Goal: Information Seeking & Learning: Learn about a topic

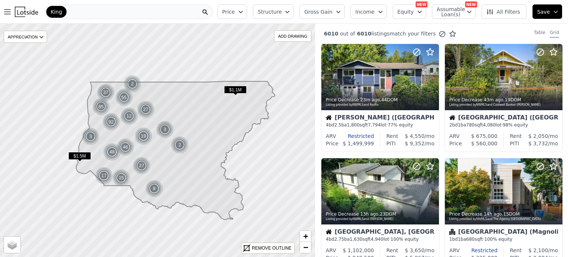
click at [457, 11] on span "Assumable Loan(s)" at bounding box center [449, 12] width 24 height 10
click at [444, 24] on input "Has Assumable Loan(s)" at bounding box center [441, 26] width 6 height 6
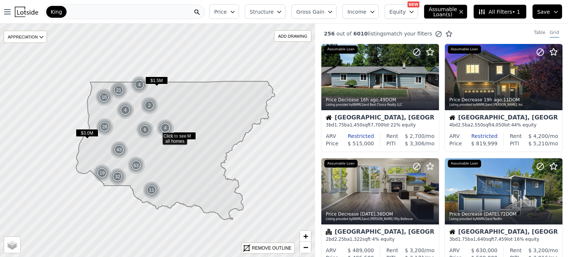
click at [406, 9] on span "Equity" at bounding box center [397, 11] width 16 height 7
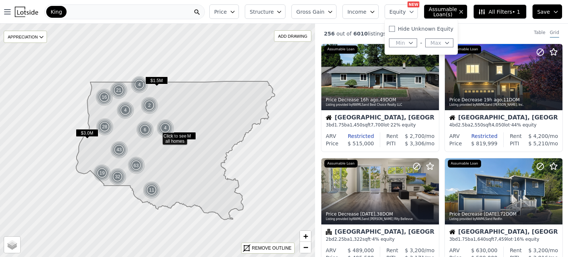
click at [366, 10] on span "Income" at bounding box center [356, 11] width 19 height 7
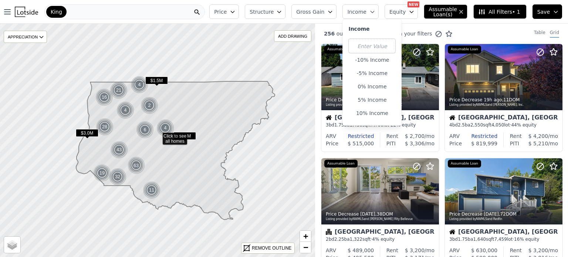
click at [366, 14] on span "Income" at bounding box center [356, 11] width 19 height 7
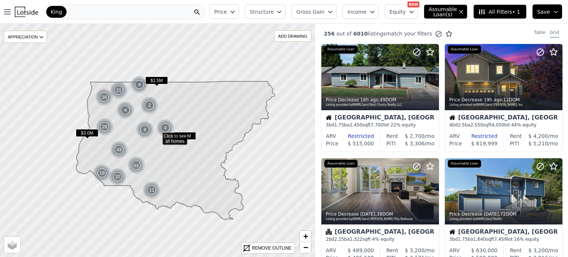
click at [366, 14] on span "Income" at bounding box center [356, 11] width 19 height 7
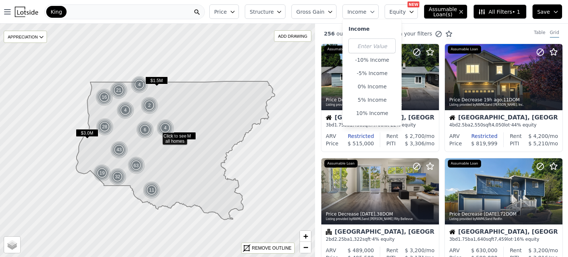
click at [324, 12] on span "Gross Gain" at bounding box center [310, 11] width 28 height 7
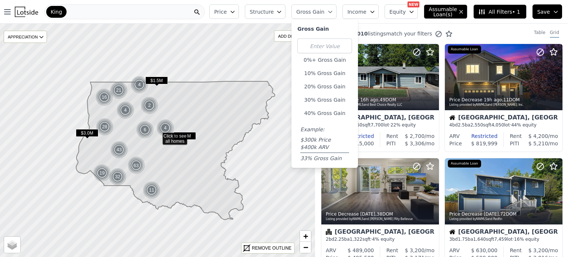
click at [273, 14] on span "Structure" at bounding box center [262, 11] width 24 height 7
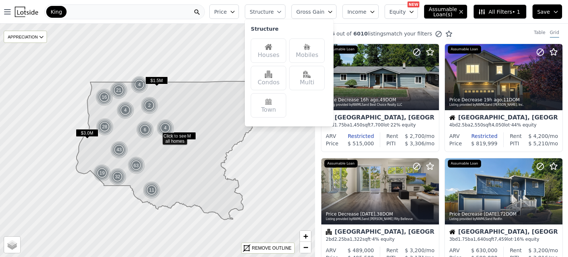
click at [239, 15] on button "Price" at bounding box center [224, 11] width 30 height 14
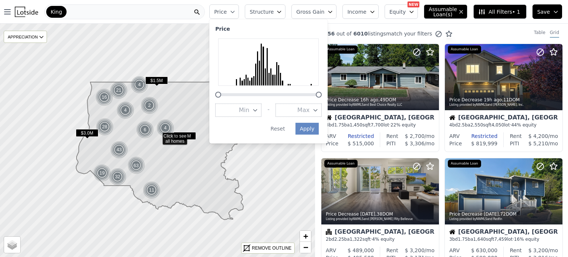
click at [382, 21] on div "Price Price Min - Max Apply Reset Structure Gross Gain Income Equity NEW Assuma…" at bounding box center [387, 12] width 362 height 24
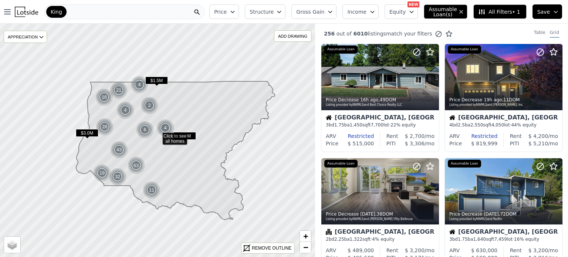
click at [537, 41] on div "256 out of 6010 listings match your filters Table Grid" at bounding box center [441, 34] width 253 height 20
click at [538, 33] on div "Table" at bounding box center [539, 34] width 11 height 8
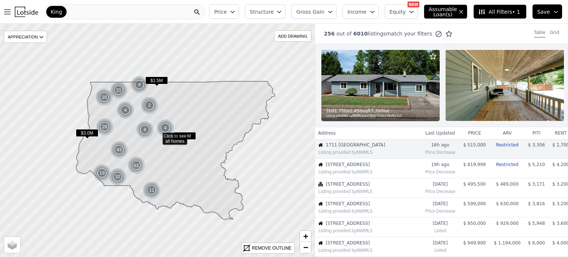
click at [417, 16] on button "Equity" at bounding box center [401, 11] width 33 height 14
click at [485, 13] on icon at bounding box center [481, 11] width 7 height 7
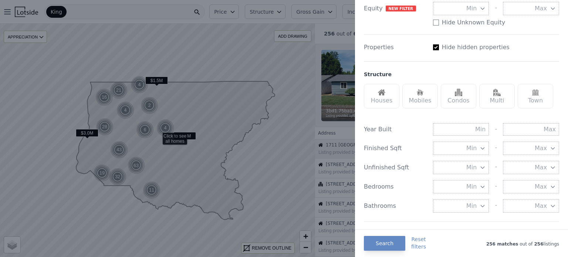
scroll to position [196, 0]
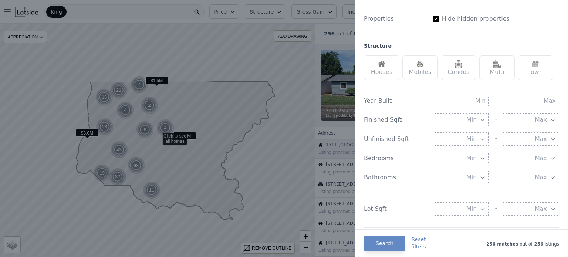
click at [498, 72] on div "Multi" at bounding box center [496, 67] width 35 height 24
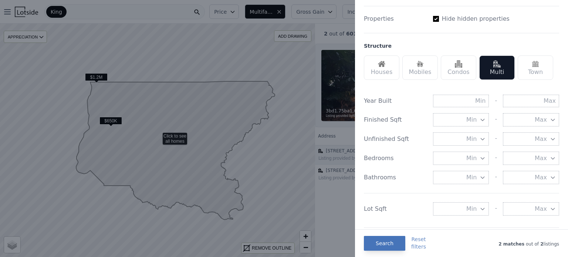
click at [383, 240] on button "Search" at bounding box center [384, 243] width 41 height 15
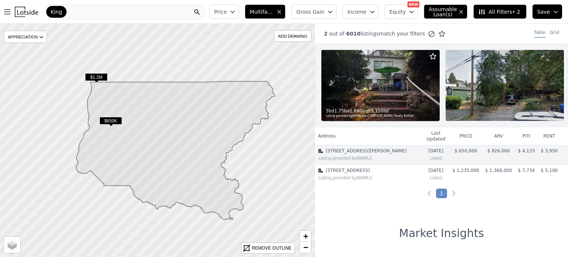
click at [110, 121] on span "$650K" at bounding box center [110, 121] width 23 height 8
click at [488, 86] on img at bounding box center [505, 85] width 118 height 71
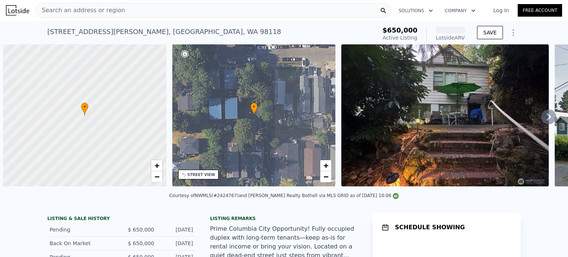
scroll to position [0, 3]
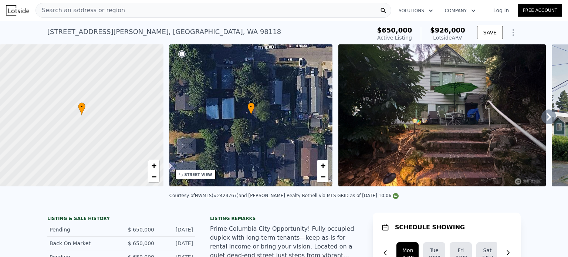
click at [390, 164] on img at bounding box center [441, 115] width 207 height 142
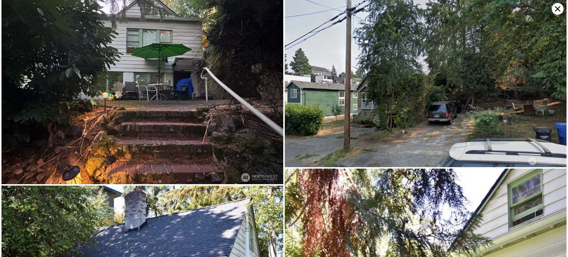
scroll to position [0, 0]
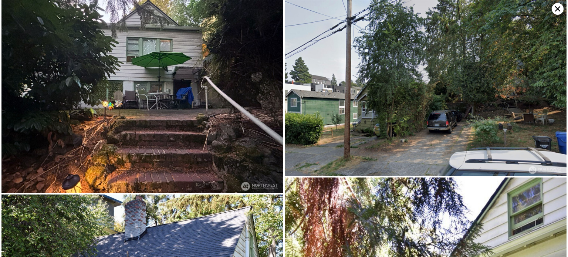
click at [555, 10] on icon at bounding box center [557, 8] width 5 height 5
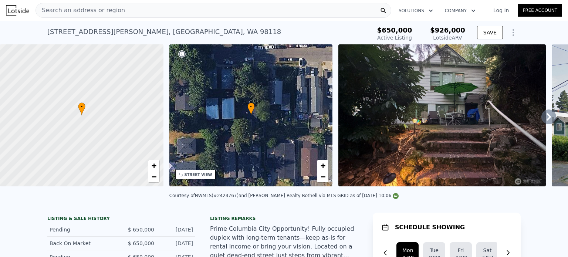
click at [285, 221] on div "Listing remarks" at bounding box center [284, 219] width 148 height 6
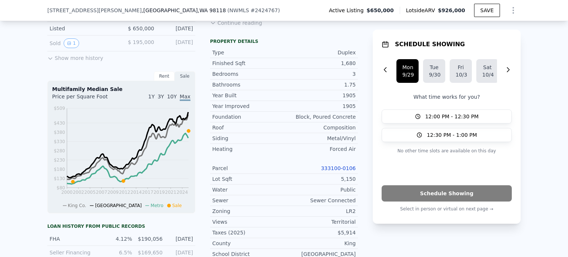
scroll to position [278, 0]
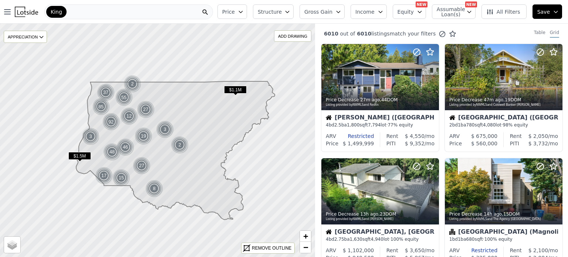
click at [235, 15] on span "Price" at bounding box center [228, 11] width 13 height 7
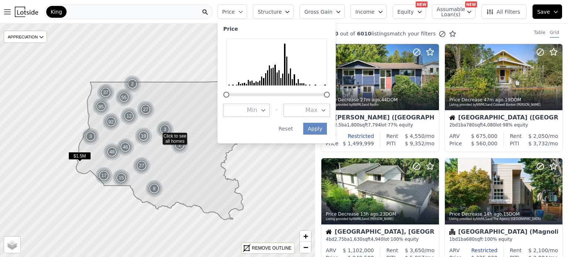
click at [330, 96] on div at bounding box center [327, 95] width 6 height 6
click at [254, 109] on button "Min" at bounding box center [246, 110] width 46 height 13
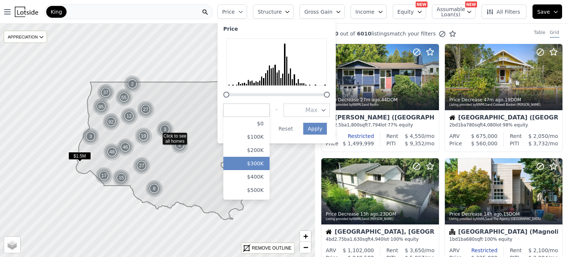
click at [266, 164] on button "$300K" at bounding box center [246, 163] width 46 height 13
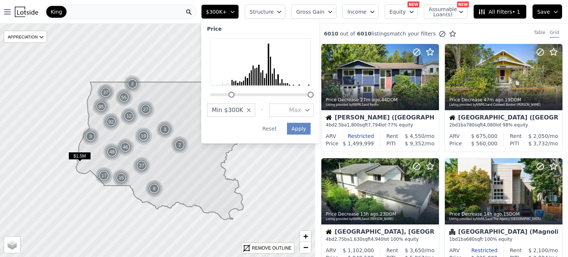
click at [314, 111] on button "Max" at bounding box center [291, 110] width 44 height 13
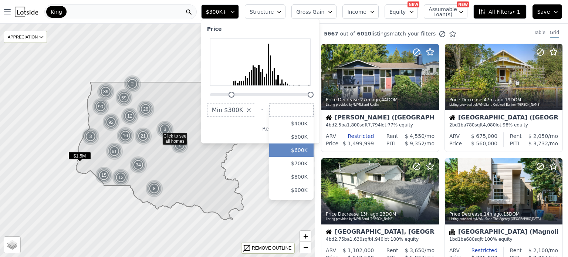
click at [311, 151] on button "$600K" at bounding box center [291, 149] width 44 height 13
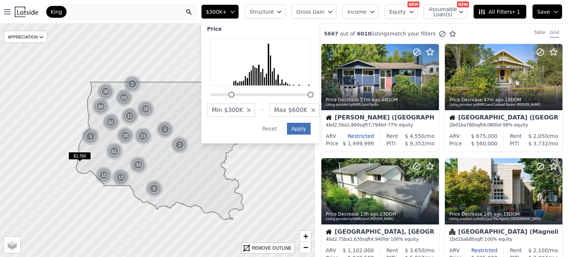
click at [311, 131] on div "Price Min $300K - Max $600K Apply Reset" at bounding box center [260, 81] width 118 height 124
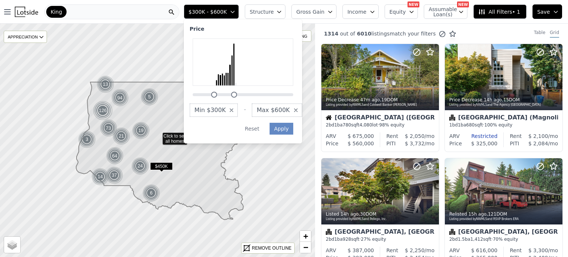
click at [272, 13] on span "Structure" at bounding box center [262, 11] width 24 height 7
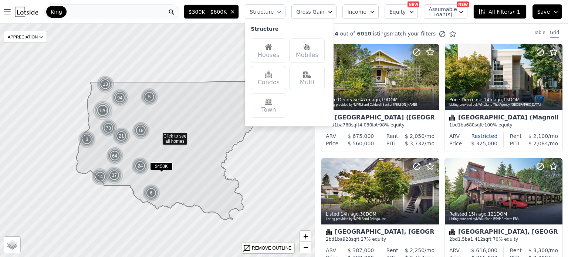
click at [280, 53] on div "Houses" at bounding box center [268, 50] width 35 height 24
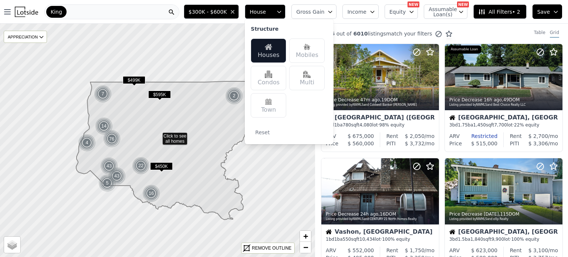
click at [227, 15] on span "$300K - $600K" at bounding box center [208, 11] width 38 height 7
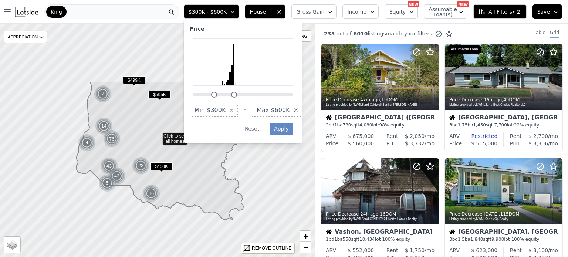
click at [290, 113] on span "Max $600K" at bounding box center [273, 110] width 33 height 9
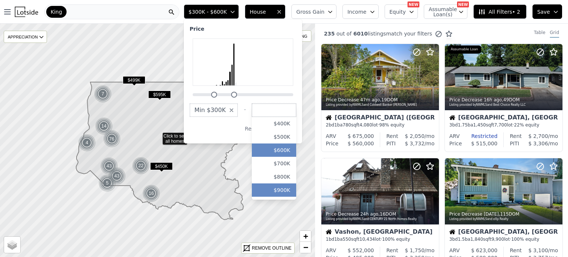
click at [293, 187] on button "$900K" at bounding box center [274, 189] width 44 height 13
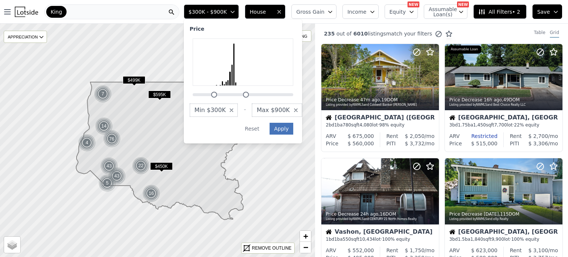
click at [293, 129] on button "Apply" at bounding box center [282, 129] width 24 height 12
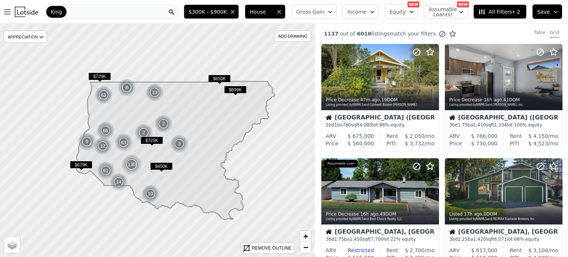
click at [496, 10] on span "All Filters • 2" at bounding box center [499, 11] width 42 height 7
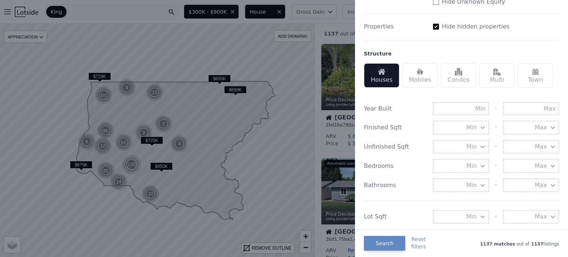
scroll to position [191, 0]
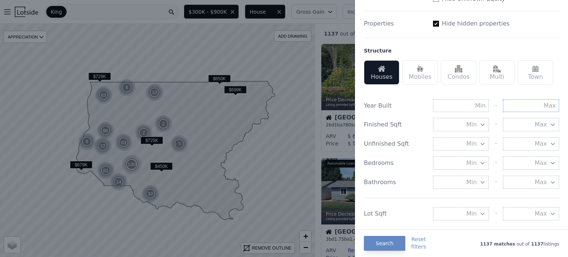
click at [527, 105] on input "text" at bounding box center [531, 105] width 56 height 13
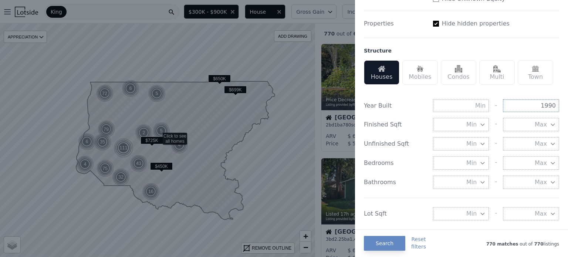
type input "1990"
click at [503, 95] on div "Year Built - 1990 Finished Sqft Min - Max Unfinished Sqft Min - Max Bedrooms Mi…" at bounding box center [461, 159] width 195 height 136
click at [381, 248] on button "Search" at bounding box center [384, 243] width 41 height 15
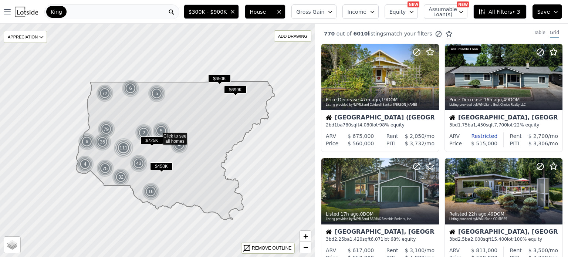
click at [334, 8] on button "Gross Gain" at bounding box center [313, 11] width 45 height 14
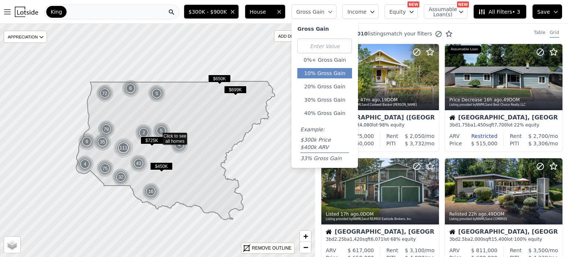
click at [330, 74] on button "10% Gross Gain" at bounding box center [324, 73] width 55 height 10
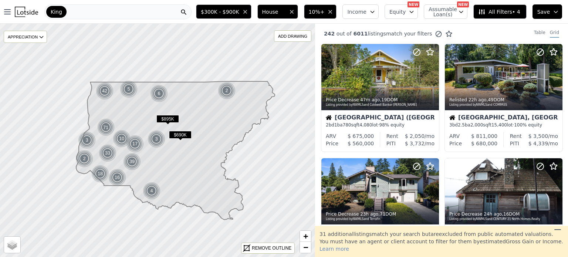
click at [325, 14] on span "10%+" at bounding box center [317, 11] width 16 height 7
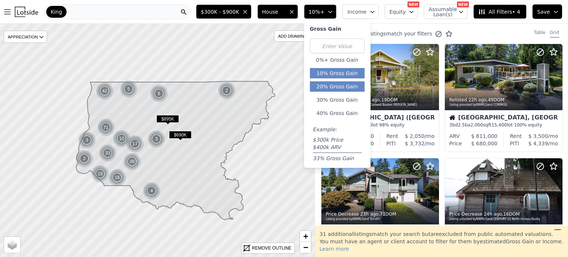
click at [337, 89] on button "20% Gross Gain" at bounding box center [337, 86] width 55 height 10
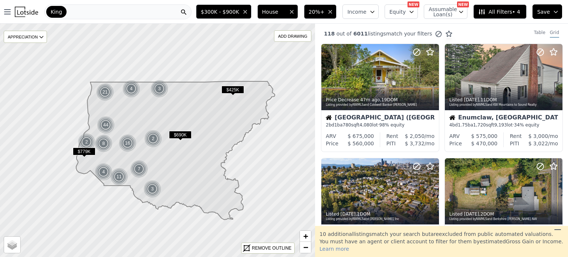
click at [325, 14] on span "20%+" at bounding box center [317, 11] width 16 height 7
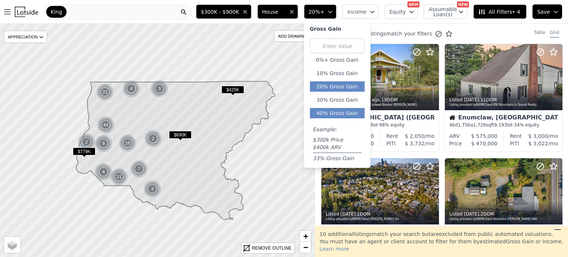
drag, startPoint x: 343, startPoint y: 114, endPoint x: 332, endPoint y: 116, distance: 11.0
click at [332, 116] on button "40% Gross Gain" at bounding box center [337, 113] width 55 height 10
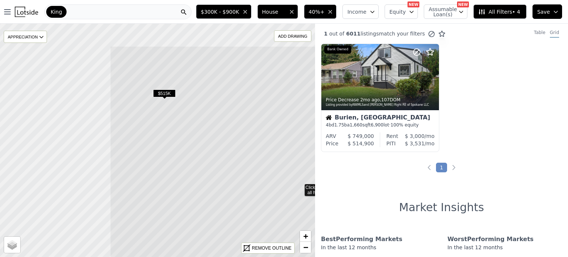
drag, startPoint x: 118, startPoint y: 140, endPoint x: 206, endPoint y: 154, distance: 88.4
click at [206, 154] on icon at bounding box center [299, 186] width 379 height 281
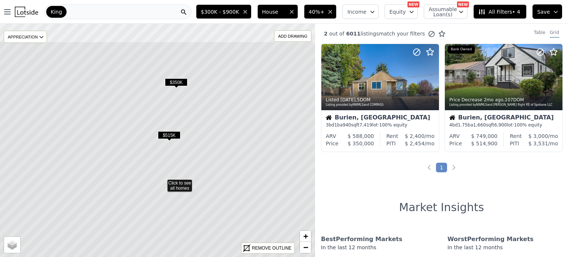
drag, startPoint x: 210, startPoint y: 125, endPoint x: 213, endPoint y: 135, distance: 10.2
click at [213, 135] on icon at bounding box center [162, 181] width 379 height 281
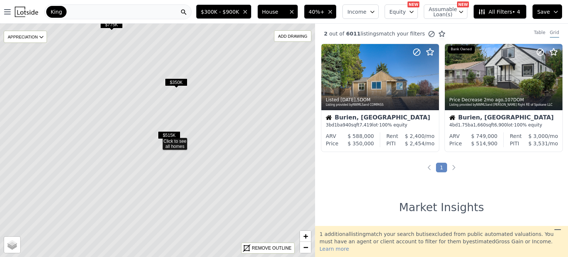
click at [166, 135] on span "$515K" at bounding box center [169, 135] width 23 height 8
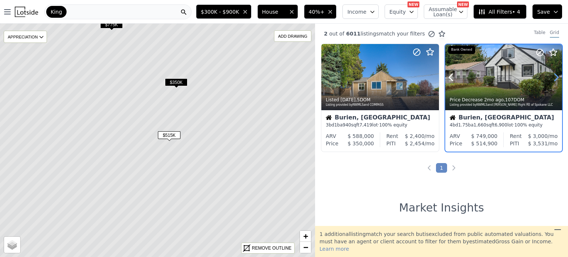
click at [553, 76] on icon at bounding box center [556, 77] width 12 height 12
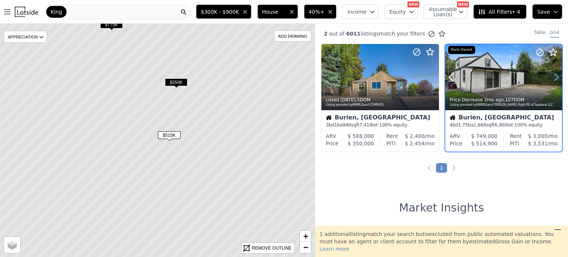
click at [553, 76] on icon at bounding box center [556, 77] width 12 height 12
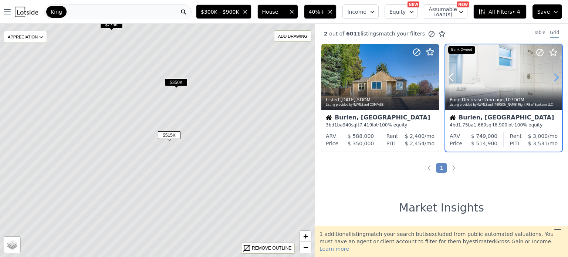
click at [553, 76] on icon at bounding box center [556, 77] width 12 height 12
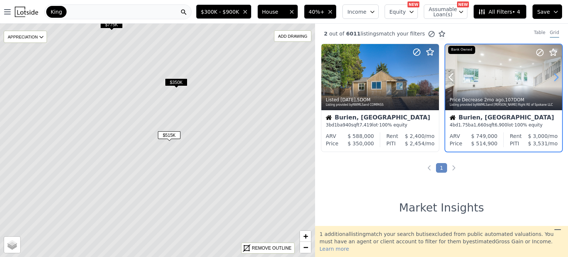
click at [553, 76] on icon at bounding box center [556, 77] width 12 height 12
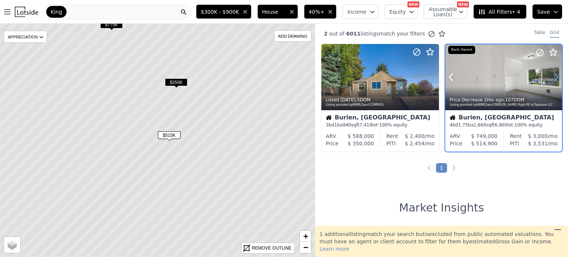
click at [553, 76] on icon at bounding box center [556, 77] width 12 height 12
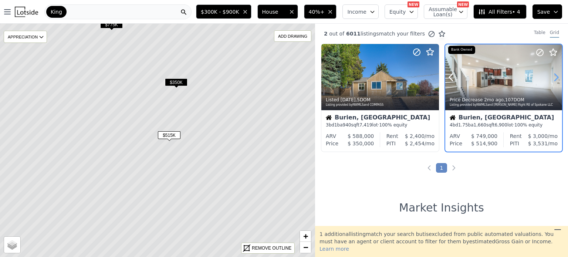
click at [553, 76] on icon at bounding box center [556, 77] width 12 height 12
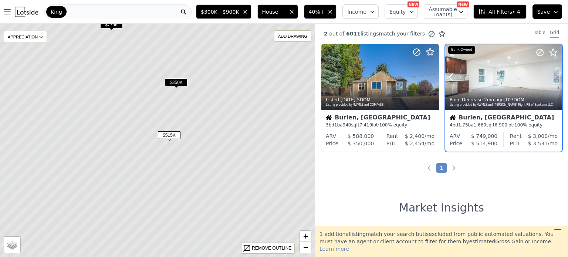
click at [553, 76] on icon at bounding box center [556, 77] width 12 height 12
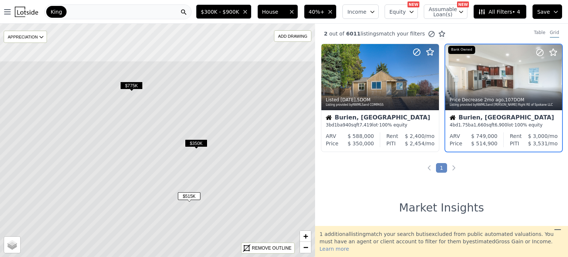
drag, startPoint x: 207, startPoint y: 111, endPoint x: 231, endPoint y: 162, distance: 56.1
click at [231, 162] on icon at bounding box center [177, 201] width 379 height 281
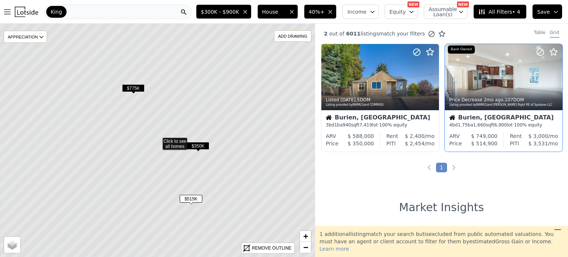
click at [131, 86] on span "$775K" at bounding box center [133, 88] width 23 height 8
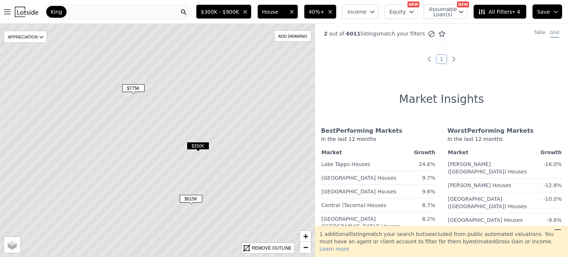
click at [200, 143] on span "$350K" at bounding box center [198, 146] width 23 height 8
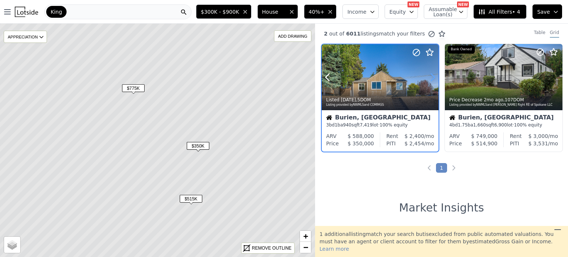
click at [431, 76] on icon at bounding box center [433, 77] width 12 height 12
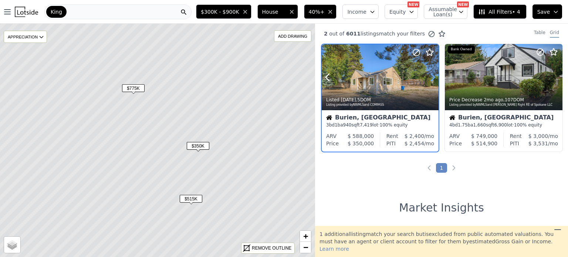
click at [431, 76] on icon at bounding box center [433, 77] width 12 height 12
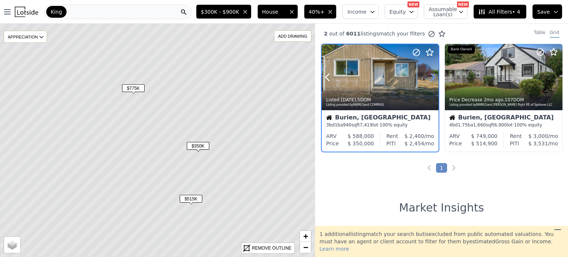
click at [431, 76] on icon at bounding box center [433, 77] width 12 height 12
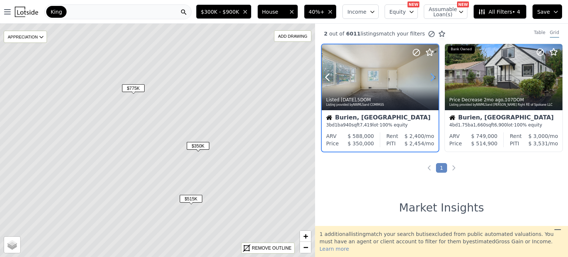
click at [431, 76] on icon at bounding box center [433, 77] width 12 height 12
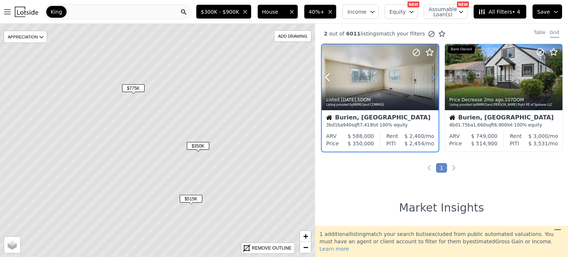
click at [431, 76] on icon at bounding box center [433, 77] width 12 height 12
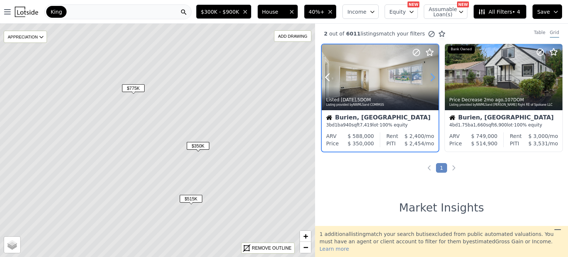
click at [431, 76] on icon at bounding box center [433, 77] width 12 height 12
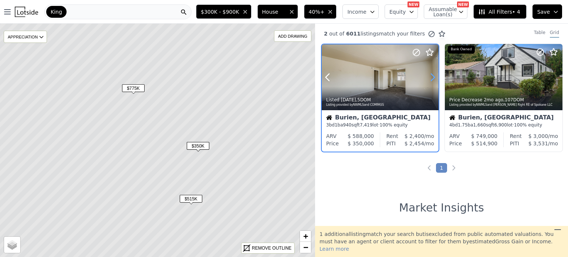
click at [431, 76] on icon at bounding box center [433, 77] width 12 height 12
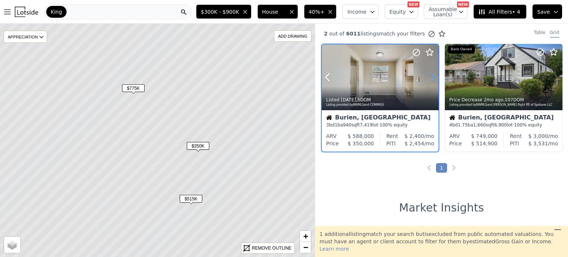
click at [431, 76] on icon at bounding box center [433, 77] width 12 height 12
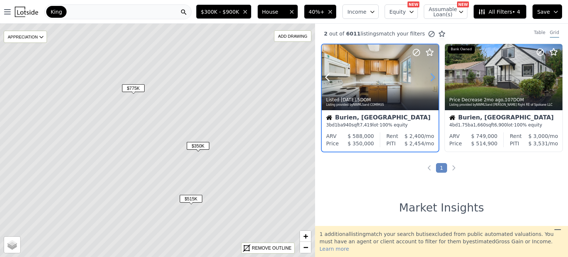
click at [431, 76] on icon at bounding box center [433, 77] width 12 height 12
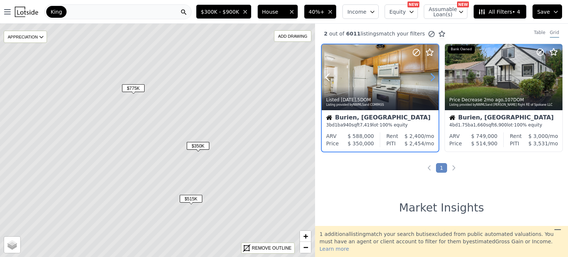
click at [431, 76] on icon at bounding box center [433, 77] width 12 height 12
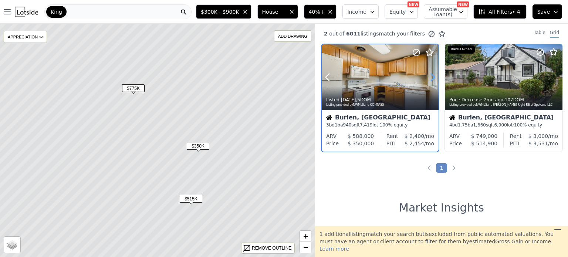
click at [431, 76] on icon at bounding box center [433, 77] width 12 height 12
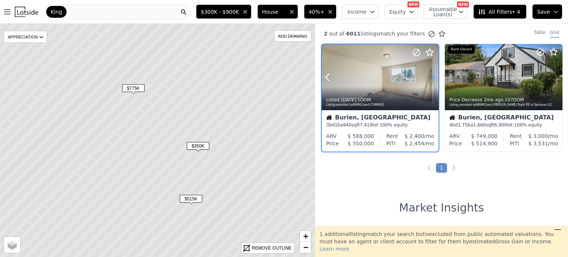
click at [431, 76] on icon at bounding box center [433, 77] width 12 height 12
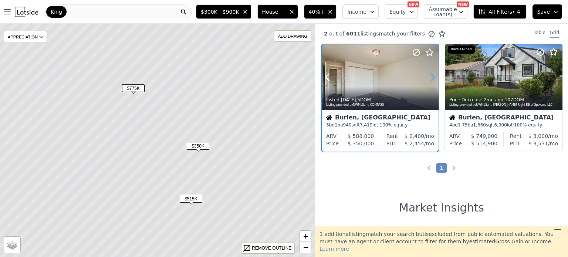
click at [431, 76] on icon at bounding box center [433, 77] width 12 height 12
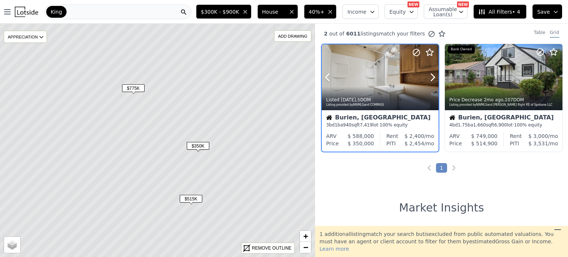
click at [432, 54] on icon at bounding box center [429, 52] width 9 height 9
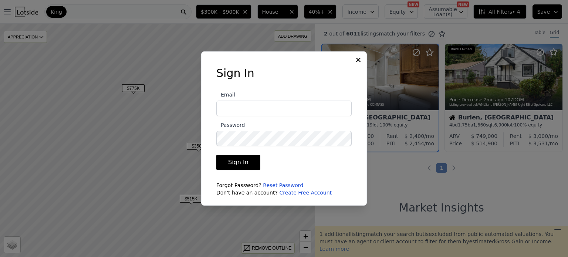
click at [299, 194] on link "Create Free Account" at bounding box center [305, 193] width 53 height 6
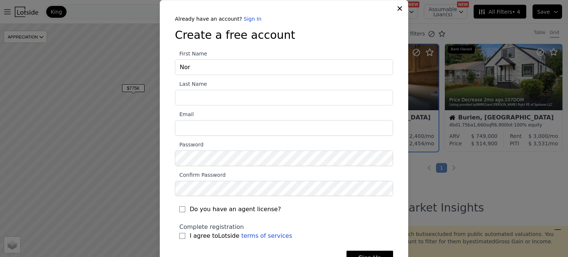
type input "Normand"
type input "Hall"
type input "normand96@gmail.com"
click at [317, 223] on div "Complete registration I agree to Lotside terms of services" at bounding box center [283, 232] width 209 height 18
click at [179, 235] on input "I agree to Lotside terms of services" at bounding box center [182, 236] width 6 height 6
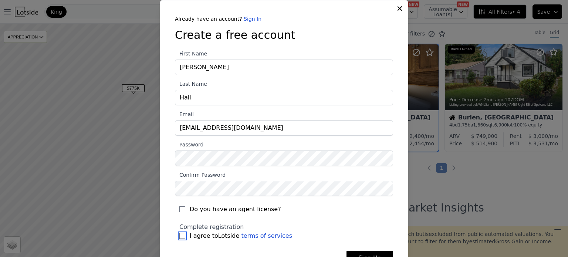
checkbox input "true"
click at [365, 254] on button "Sign Up" at bounding box center [369, 258] width 47 height 15
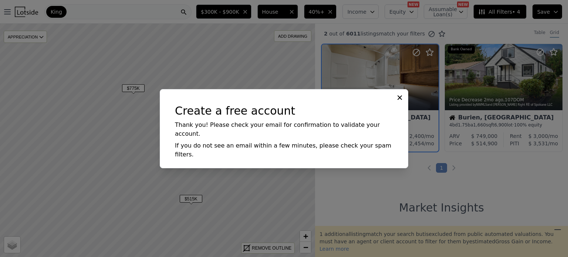
click at [400, 99] on icon at bounding box center [399, 97] width 4 height 4
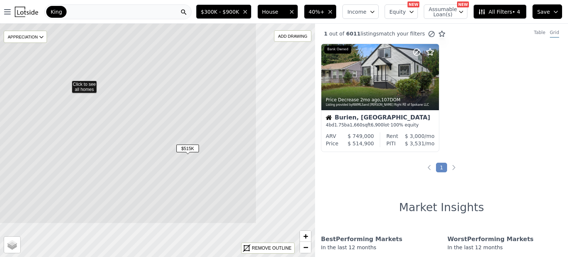
drag, startPoint x: 280, startPoint y: 187, endPoint x: 189, endPoint y: 129, distance: 107.2
click at [189, 129] on icon at bounding box center [66, 82] width 379 height 281
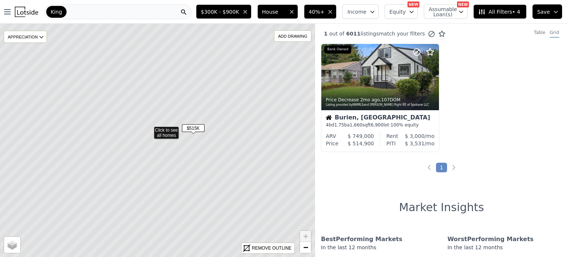
drag, startPoint x: 250, startPoint y: 176, endPoint x: 241, endPoint y: 165, distance: 14.3
click at [241, 165] on icon at bounding box center [148, 128] width 379 height 281
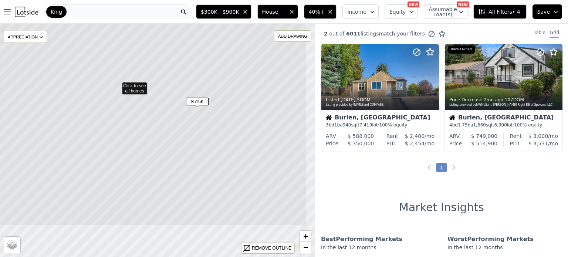
click at [224, 136] on icon at bounding box center [117, 84] width 379 height 281
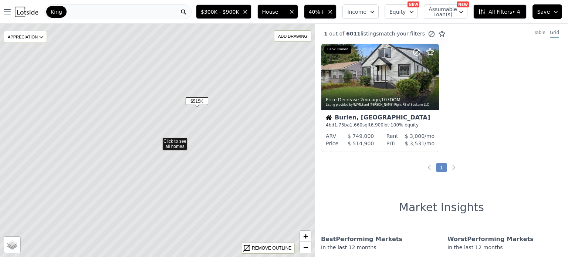
click at [170, 141] on icon at bounding box center [157, 140] width 379 height 281
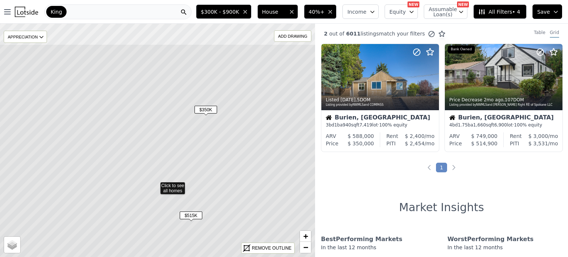
drag, startPoint x: 213, startPoint y: 93, endPoint x: 211, endPoint y: 137, distance: 44.4
click at [211, 137] on icon at bounding box center [155, 184] width 379 height 281
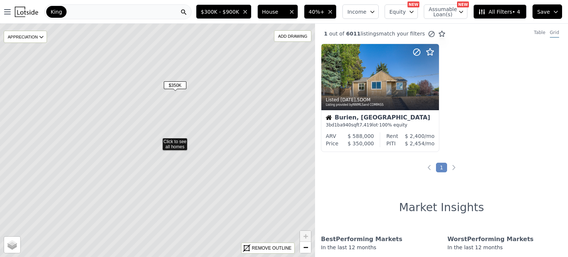
click at [167, 105] on icon at bounding box center [157, 140] width 379 height 281
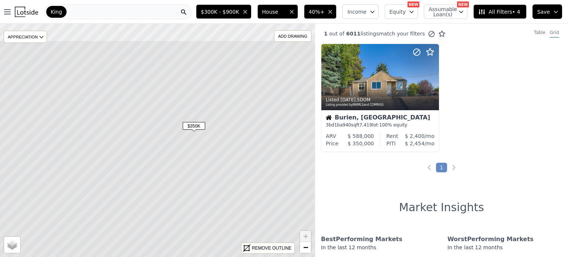
drag, startPoint x: 167, startPoint y: 105, endPoint x: 186, endPoint y: 145, distance: 44.8
click at [186, 145] on icon at bounding box center [176, 180] width 379 height 281
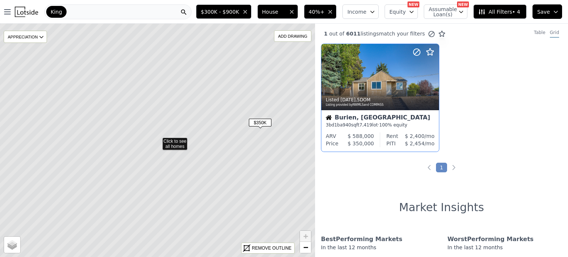
click at [375, 119] on div "Burien, WA" at bounding box center [380, 118] width 109 height 7
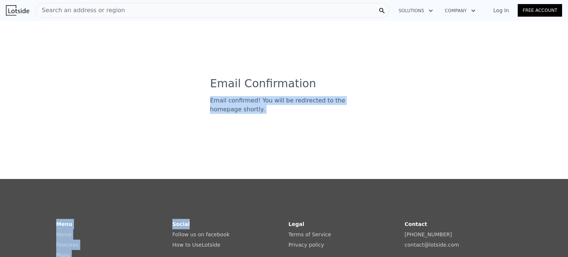
drag, startPoint x: 0, startPoint y: 0, endPoint x: 188, endPoint y: 89, distance: 208.2
click at [188, 89] on div "Email Confirmation Email confirmed! You will be redirected to the homepage shor…" at bounding box center [284, 137] width 568 height 239
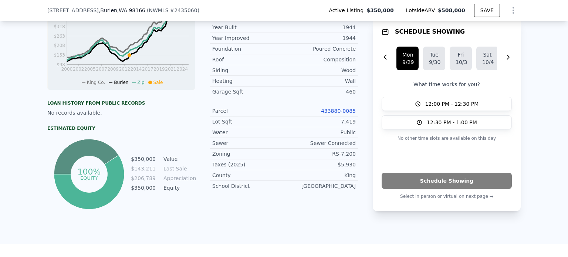
scroll to position [329, 0]
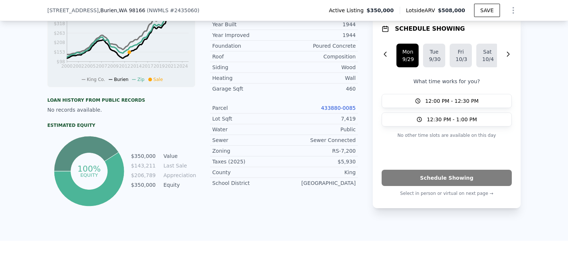
click at [338, 105] on link "433880-0085" at bounding box center [338, 108] width 35 height 6
click at [513, 12] on icon "Show Options" at bounding box center [513, 10] width 1 height 6
click at [477, 31] on div "Edit Structure" at bounding box center [479, 29] width 83 height 15
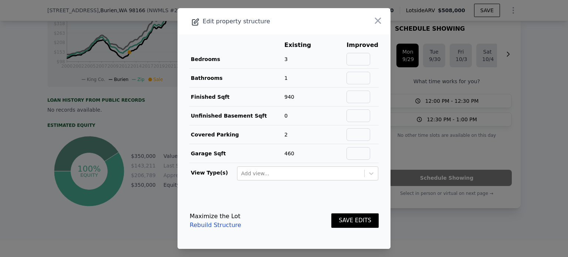
click at [364, 66] on td at bounding box center [362, 59] width 33 height 19
click at [363, 65] on input "text" at bounding box center [358, 59] width 24 height 13
type input "4"
click at [358, 78] on input "text" at bounding box center [358, 78] width 24 height 13
type input "2"
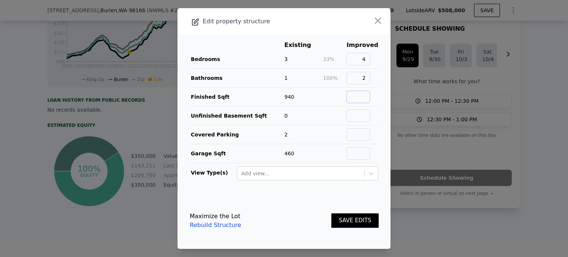
click at [362, 93] on input "text" at bounding box center [358, 97] width 24 height 13
click at [323, 97] on td at bounding box center [334, 97] width 24 height 19
click at [354, 100] on input "text" at bounding box center [358, 97] width 24 height 13
type input "1170"
click at [368, 119] on input "text" at bounding box center [358, 115] width 24 height 13
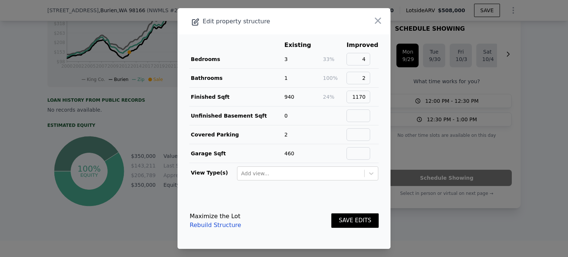
click at [361, 141] on td at bounding box center [362, 134] width 33 height 19
click at [360, 137] on input "text" at bounding box center [358, 134] width 24 height 13
type input "1"
click at [359, 148] on input "text" at bounding box center [358, 153] width 24 height 13
type input "230"
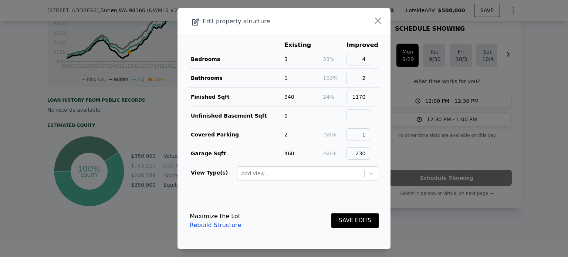
click at [315, 189] on main "Existing Improved Bedrooms 3 33% 4 Bathrooms 1 100% 2 Finished Sqft 940 24% 117…" at bounding box center [283, 113] width 213 height 158
click at [343, 218] on button "SAVE EDITS" at bounding box center [354, 220] width 47 height 14
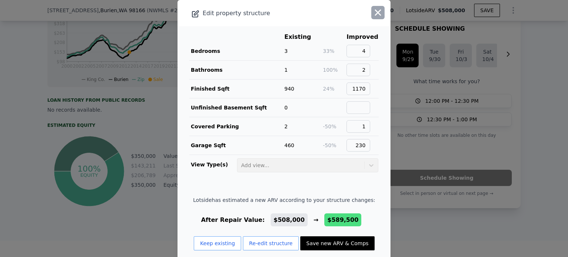
click at [373, 9] on icon "button" at bounding box center [378, 12] width 10 height 10
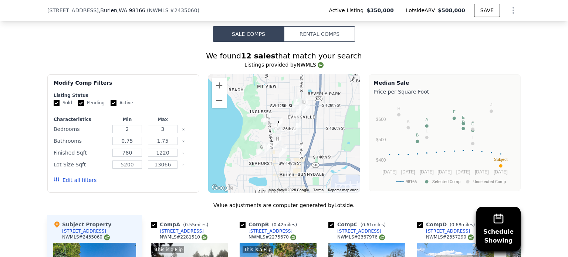
scroll to position [570, 0]
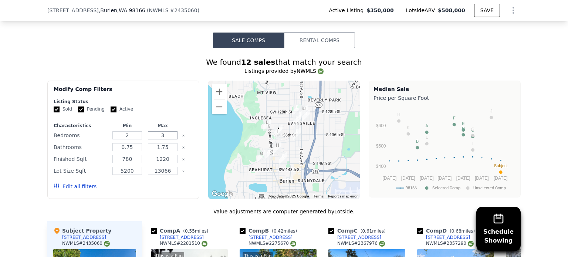
click at [163, 139] on input "3" at bounding box center [162, 135] width 29 height 8
type input "4"
click at [166, 151] on input "1.75" at bounding box center [162, 147] width 29 height 8
type input "1"
type input "3"
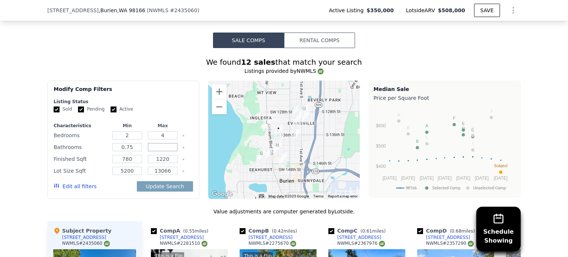
type input "2"
click at [110, 215] on div "Value adjustments are computer generated by Lotside ." at bounding box center [283, 211] width 473 height 7
click at [133, 163] on input "780" at bounding box center [126, 159] width 29 height 8
type input "7"
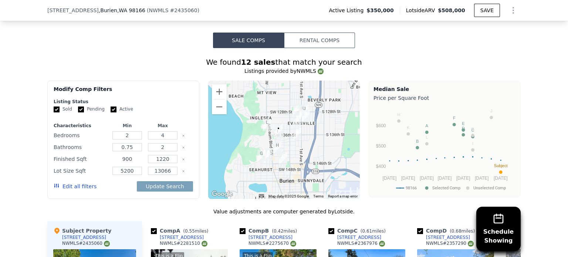
type input "900"
click at [167, 163] on input "1220" at bounding box center [162, 159] width 29 height 8
type input "1370"
click at [131, 175] on input "5200" at bounding box center [126, 171] width 29 height 8
type input "5"
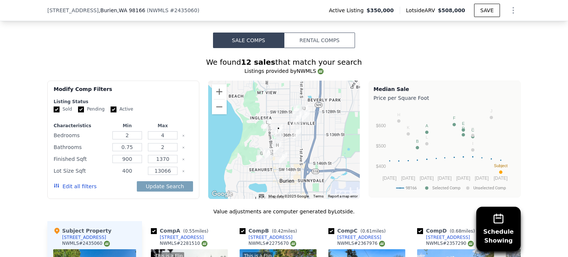
type input "400"
click at [171, 175] on input "13066" at bounding box center [162, 171] width 29 height 8
click at [171, 175] on input "1108" at bounding box center [162, 171] width 29 height 8
type input "11085"
click at [171, 192] on button "Update Search" at bounding box center [165, 186] width 56 height 10
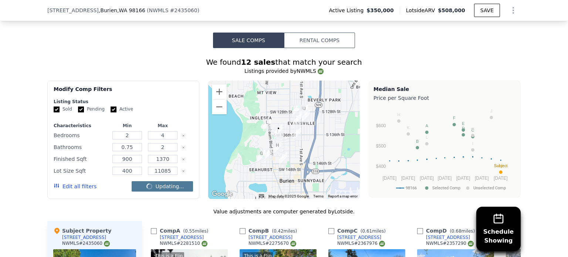
checkbox input "false"
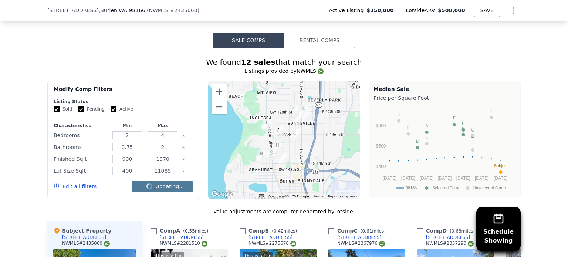
checkbox input "false"
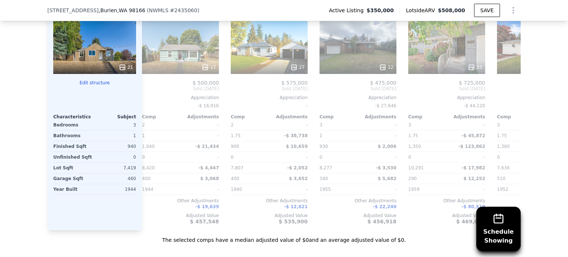
scroll to position [0, 0]
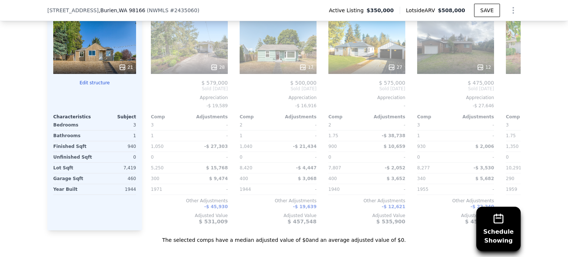
click at [510, 12] on icon "Show Options" at bounding box center [513, 10] width 9 height 9
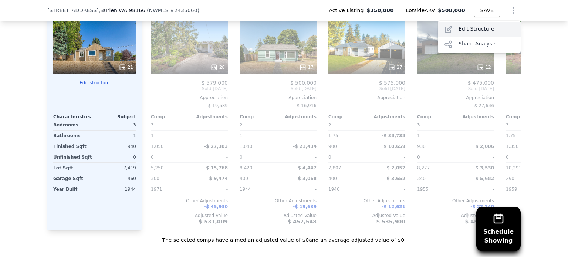
click at [478, 32] on div "Edit Structure" at bounding box center [479, 29] width 83 height 15
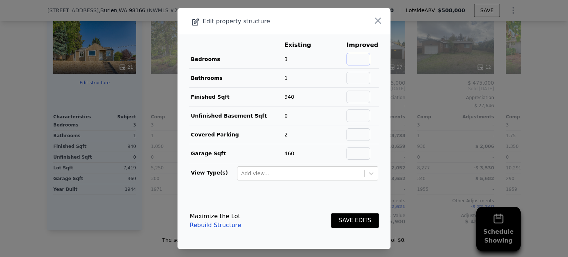
click at [365, 59] on input "text" at bounding box center [358, 59] width 24 height 13
type input "3"
click at [361, 82] on input "text" at bounding box center [358, 78] width 24 height 13
type input "1"
click at [360, 99] on input "text" at bounding box center [358, 97] width 24 height 13
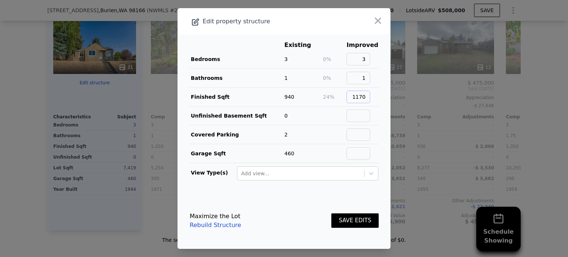
type input "1170"
click at [349, 153] on input "text" at bounding box center [358, 153] width 24 height 13
type input "230"
click at [356, 224] on button "SAVE EDITS" at bounding box center [354, 220] width 47 height 14
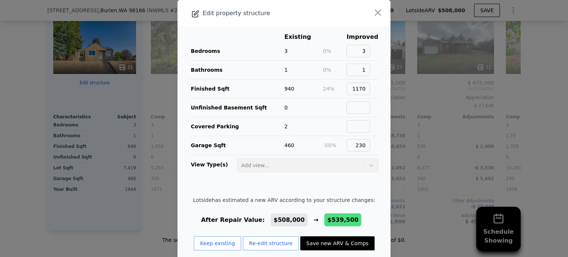
click at [344, 244] on button "Save new ARV & Comps" at bounding box center [337, 243] width 74 height 14
type input "3"
type input "1.75"
type input "910"
type input "1580"
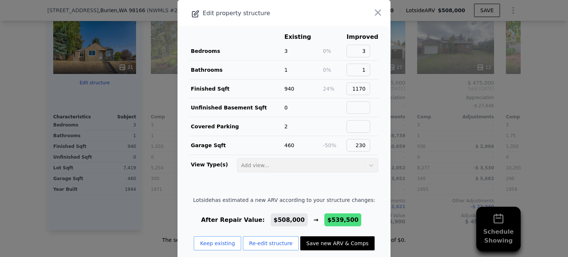
type input "5200"
type input "$ 539,500"
type input "$ 126,512"
checkbox input "true"
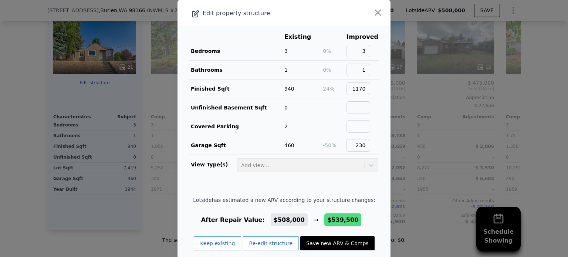
checkbox input "true"
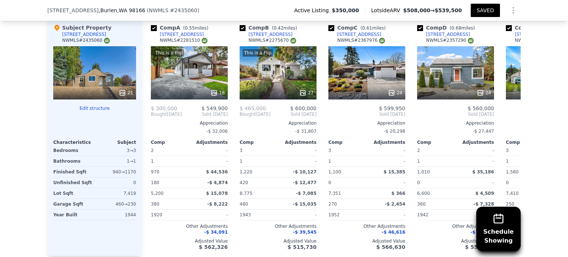
scroll to position [767, 0]
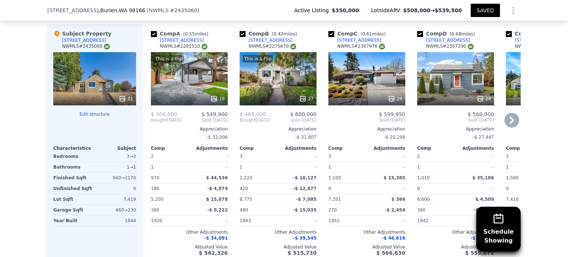
click at [151, 37] on input "checkbox" at bounding box center [154, 34] width 6 height 6
checkbox input "false"
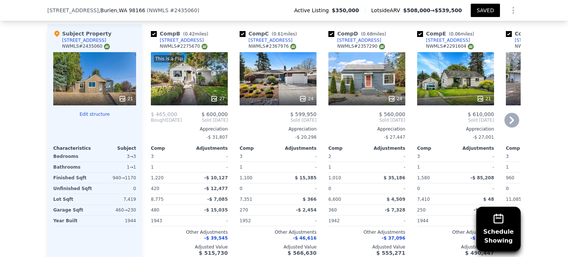
click at [152, 37] on input "checkbox" at bounding box center [154, 34] width 6 height 6
checkbox input "false"
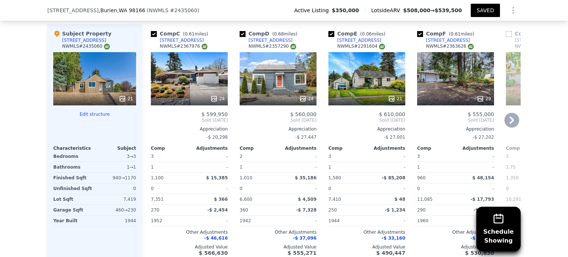
click at [504, 125] on icon at bounding box center [511, 120] width 15 height 15
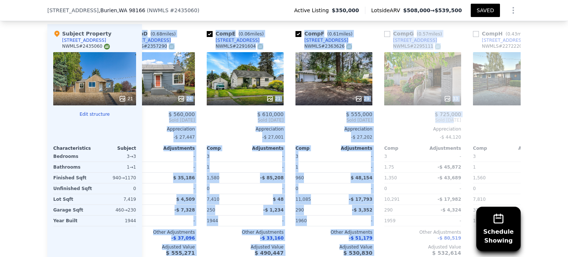
scroll to position [0, 177]
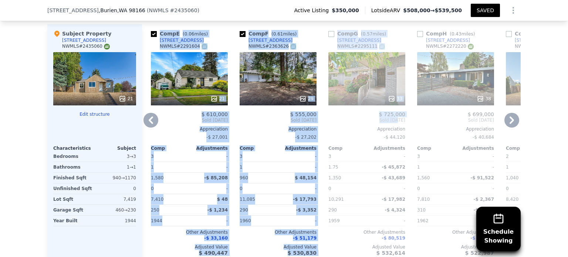
click at [28, 131] on div "Schedule Showing We found 12 sales that match your search Listings provided by …" at bounding box center [284, 63] width 568 height 424
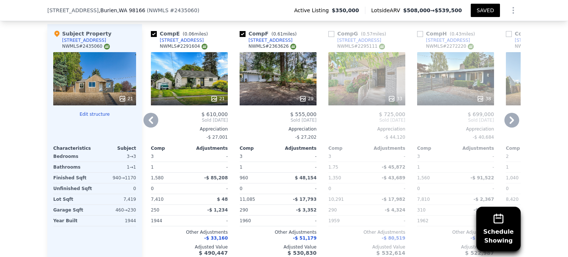
click at [149, 124] on icon at bounding box center [151, 119] width 4 height 7
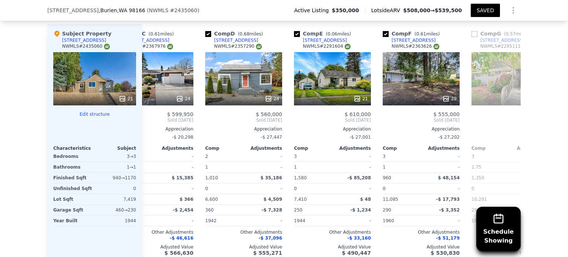
scroll to position [0, 0]
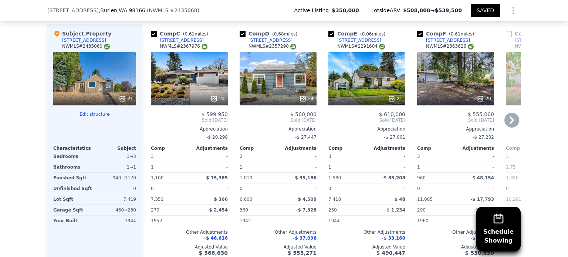
click at [509, 127] on icon at bounding box center [511, 120] width 15 height 15
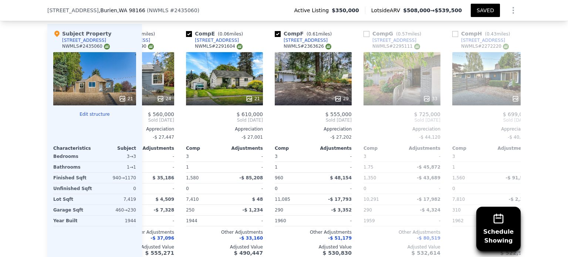
scroll to position [0, 177]
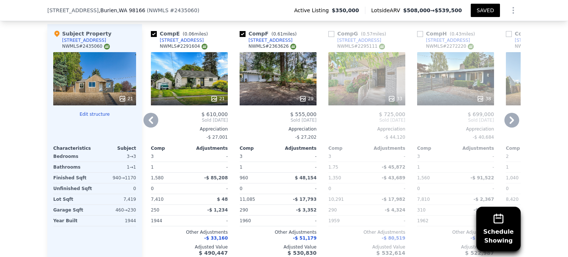
click at [150, 127] on icon at bounding box center [150, 120] width 15 height 15
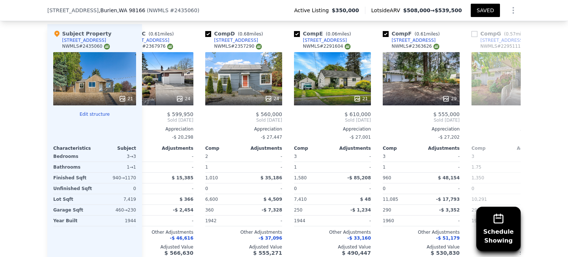
scroll to position [0, 0]
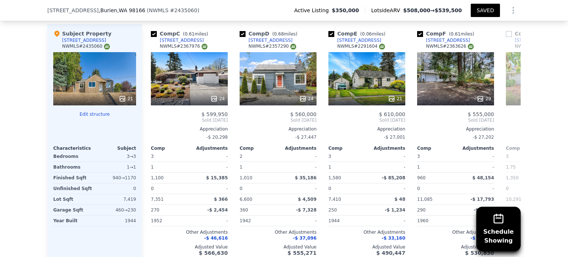
click at [151, 123] on span "Sold Jun 2025" at bounding box center [189, 120] width 77 height 6
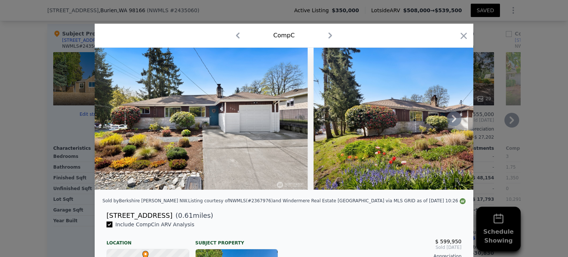
click at [152, 92] on img at bounding box center [201, 119] width 213 height 142
drag, startPoint x: 152, startPoint y: 92, endPoint x: 283, endPoint y: 64, distance: 133.7
click at [283, 64] on img at bounding box center [201, 119] width 213 height 142
click at [461, 36] on icon "button" at bounding box center [464, 36] width 6 height 6
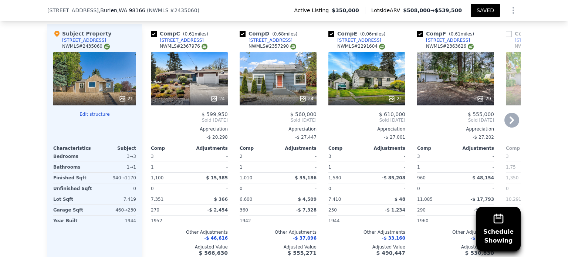
click at [9, 85] on div "Schedule Showing We found 12 sales that match your search Listings provided by …" at bounding box center [284, 63] width 568 height 424
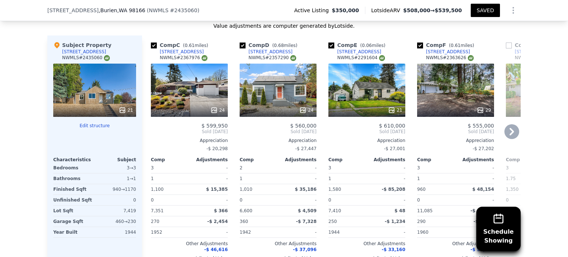
scroll to position [759, 0]
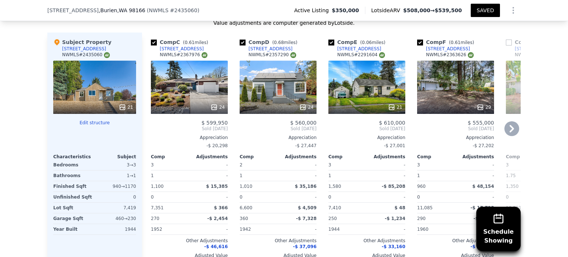
click at [510, 135] on icon at bounding box center [511, 128] width 15 height 15
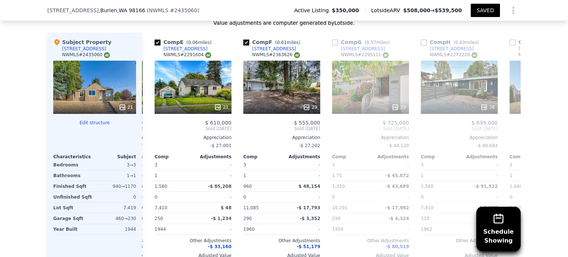
scroll to position [0, 177]
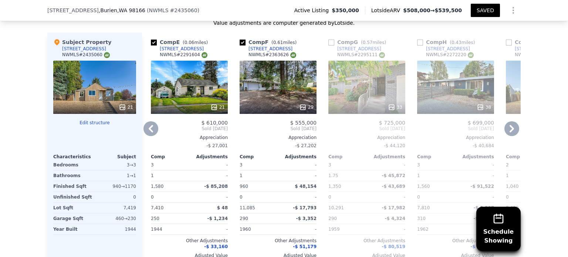
click at [508, 134] on icon at bounding box center [511, 128] width 15 height 15
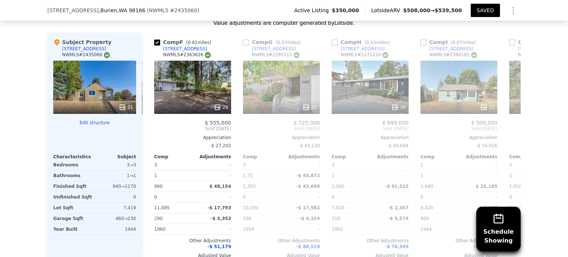
scroll to position [0, 355]
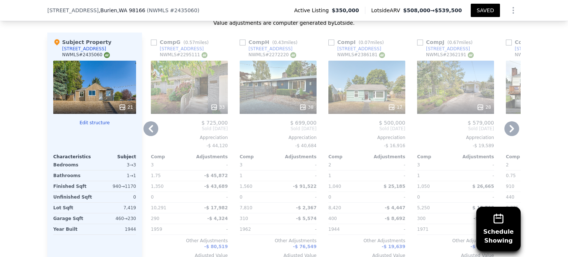
click at [145, 136] on icon at bounding box center [150, 128] width 15 height 15
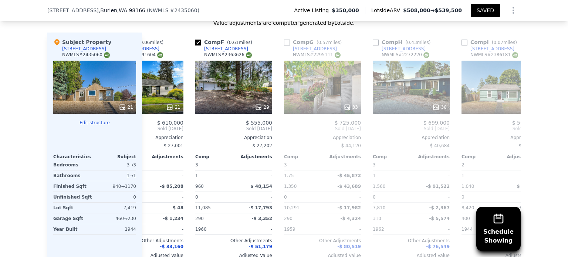
scroll to position [0, 177]
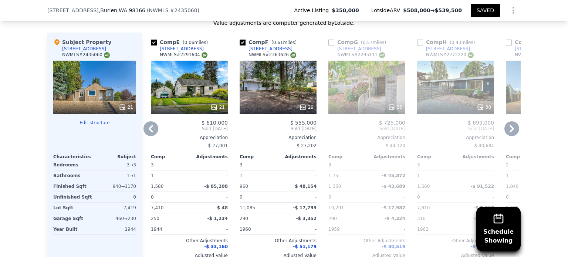
click at [145, 136] on icon at bounding box center [150, 128] width 15 height 15
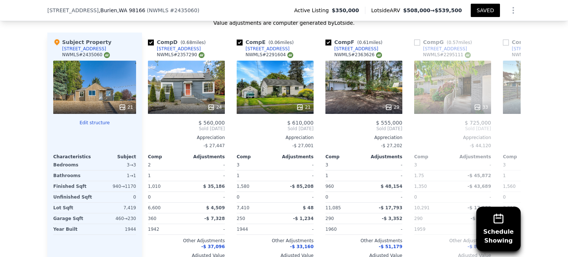
scroll to position [0, 0]
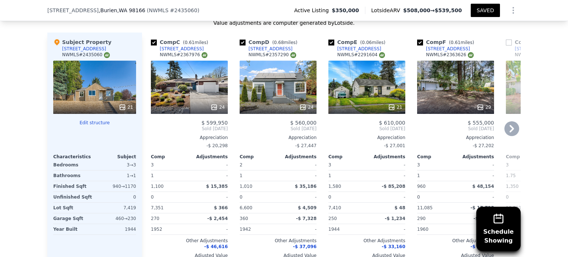
click at [187, 89] on div "24" at bounding box center [189, 87] width 77 height 53
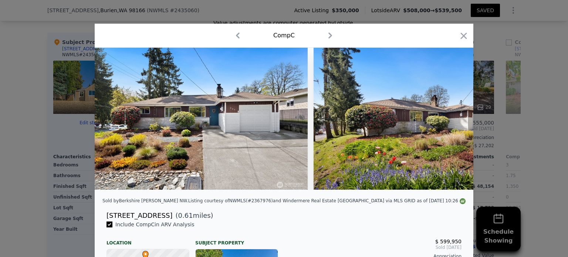
click at [462, 34] on icon "button" at bounding box center [464, 36] width 6 height 6
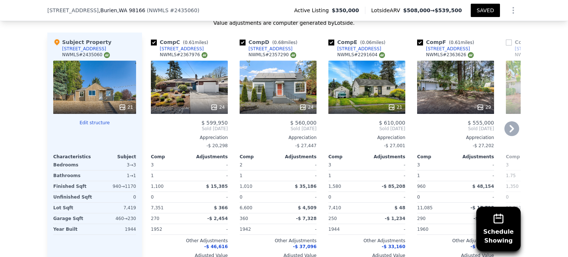
drag, startPoint x: 278, startPoint y: 94, endPoint x: 263, endPoint y: 97, distance: 15.2
click at [263, 97] on div "24" at bounding box center [278, 87] width 77 height 53
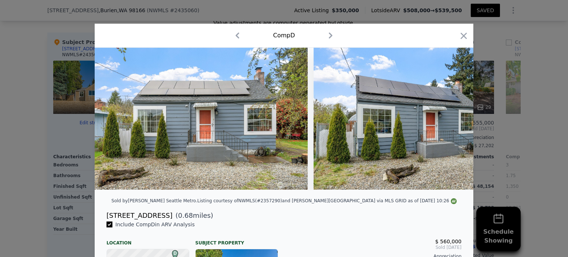
scroll to position [0, 331]
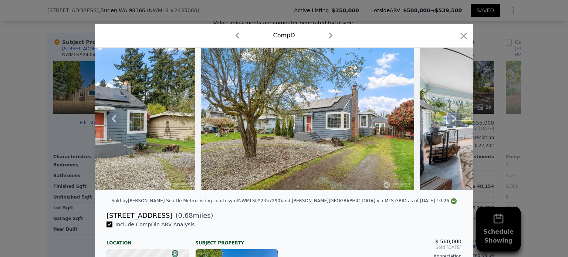
click at [447, 121] on icon at bounding box center [454, 118] width 15 height 15
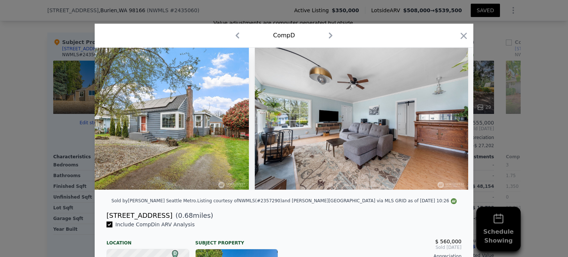
scroll to position [0, 509]
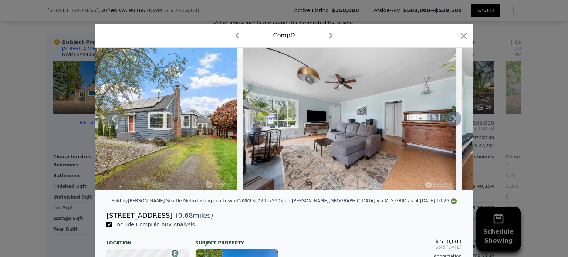
click at [447, 121] on icon at bounding box center [454, 118] width 15 height 15
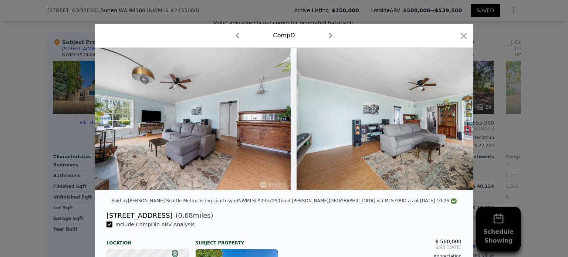
scroll to position [0, 686]
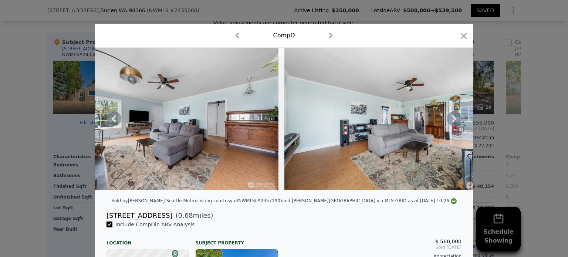
click at [447, 121] on icon at bounding box center [454, 118] width 15 height 15
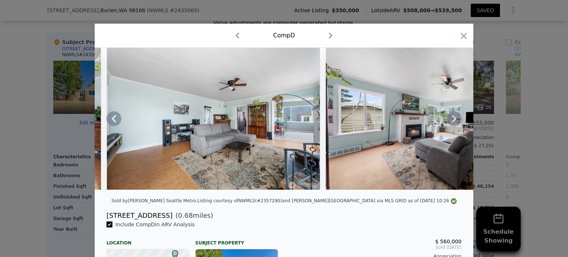
click at [447, 121] on icon at bounding box center [454, 118] width 15 height 15
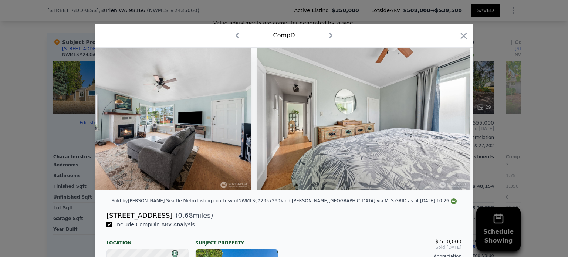
scroll to position [0, 1219]
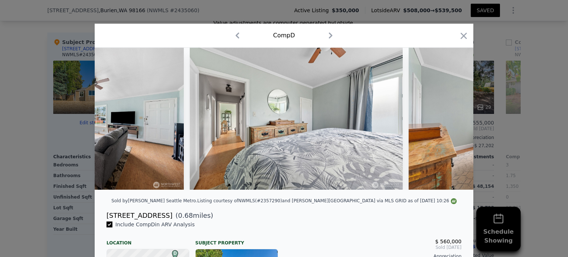
click at [447, 121] on img at bounding box center [515, 119] width 213 height 142
click at [452, 121] on icon at bounding box center [454, 118] width 4 height 7
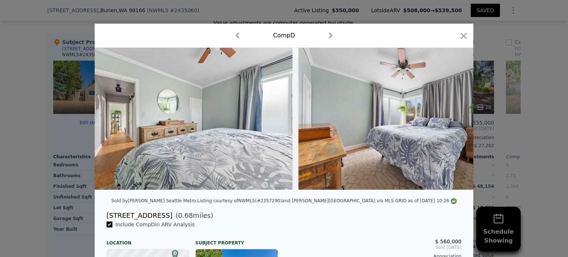
scroll to position [0, 1396]
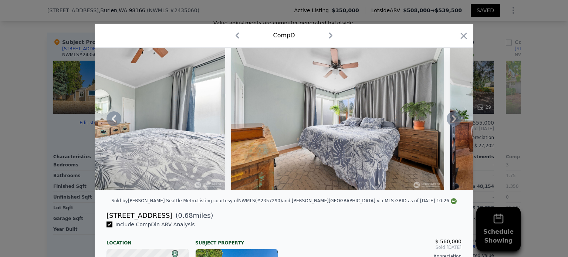
click at [348, 239] on div "$ 560,000 Sold May 2025 Appreciation -$ 27,447" at bounding box center [376, 251] width 172 height 37
click at [449, 124] on icon at bounding box center [454, 118] width 15 height 15
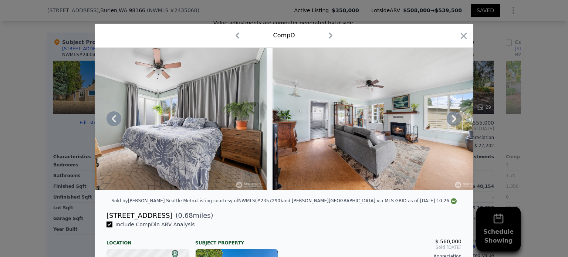
click at [449, 124] on icon at bounding box center [454, 118] width 15 height 15
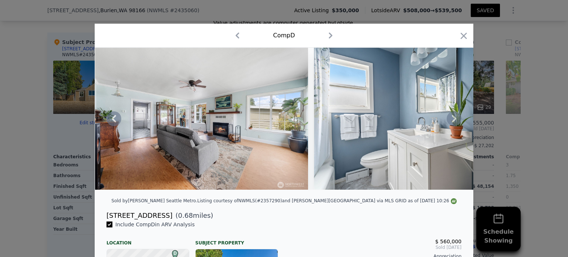
click at [449, 124] on icon at bounding box center [454, 118] width 15 height 15
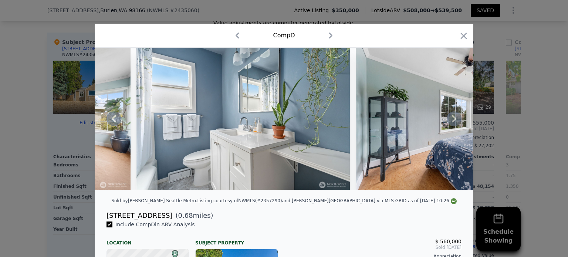
click at [449, 124] on icon at bounding box center [454, 118] width 15 height 15
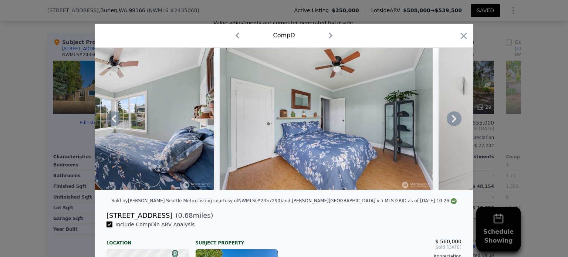
click at [449, 124] on icon at bounding box center [454, 118] width 15 height 15
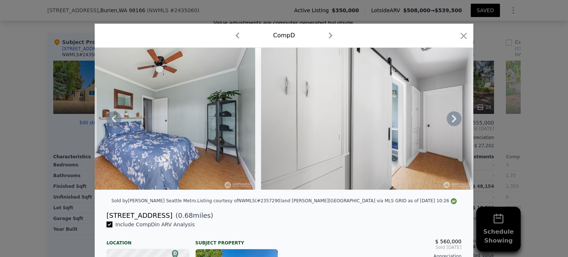
click at [449, 124] on icon at bounding box center [454, 118] width 15 height 15
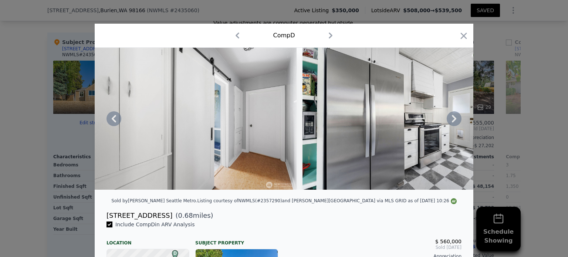
click at [449, 124] on icon at bounding box center [454, 118] width 15 height 15
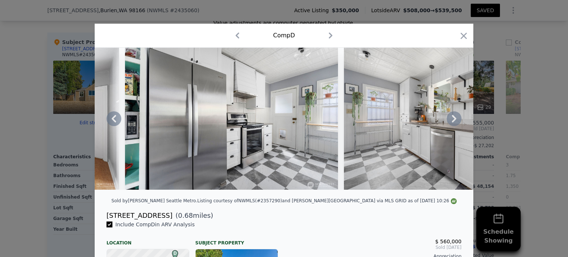
click at [449, 124] on icon at bounding box center [454, 118] width 15 height 15
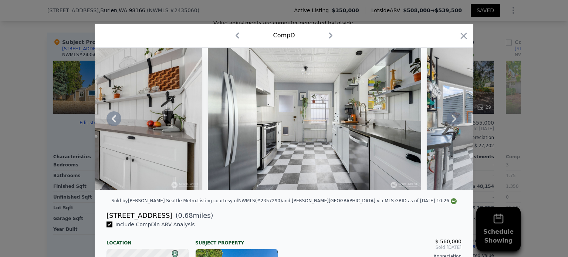
click at [449, 124] on icon at bounding box center [454, 118] width 15 height 15
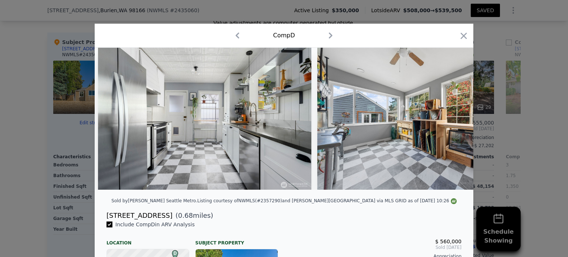
scroll to position [0, 3348]
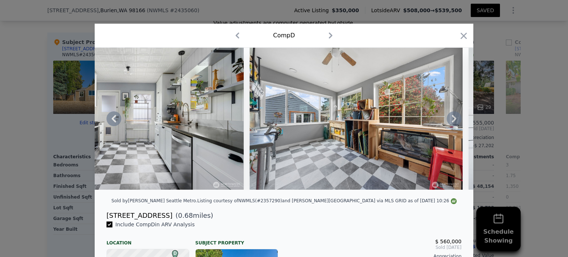
click at [449, 124] on icon at bounding box center [454, 118] width 15 height 15
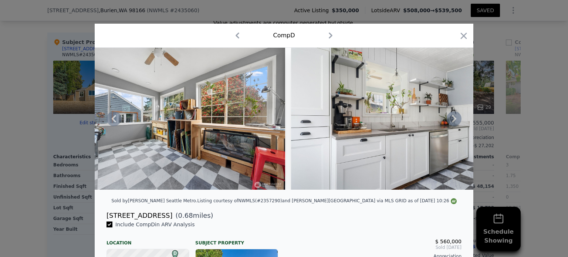
click at [449, 124] on icon at bounding box center [454, 118] width 15 height 15
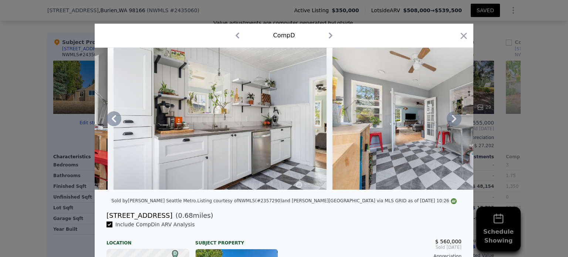
click at [449, 124] on icon at bounding box center [454, 118] width 15 height 15
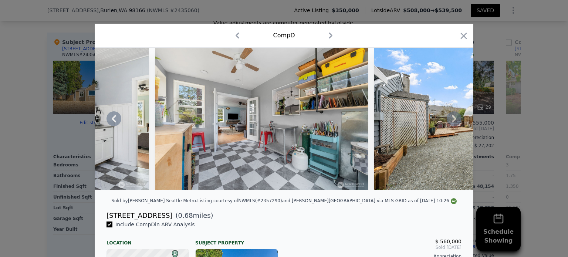
click at [449, 124] on icon at bounding box center [454, 118] width 15 height 15
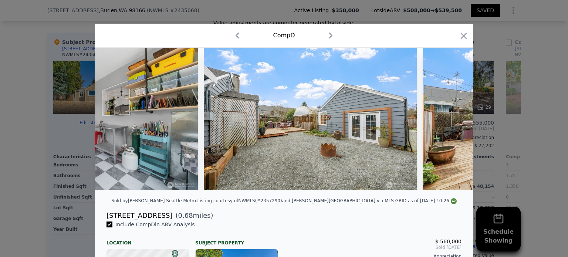
scroll to position [0, 4058]
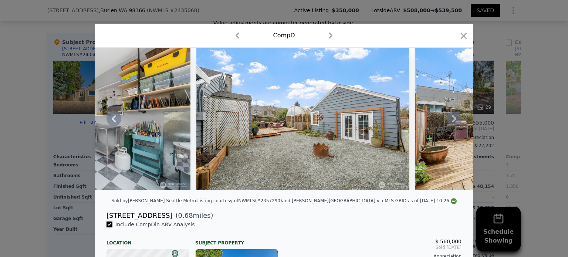
click at [449, 124] on icon at bounding box center [454, 118] width 15 height 15
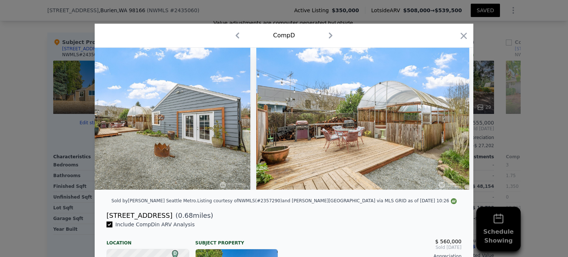
scroll to position [0, 4236]
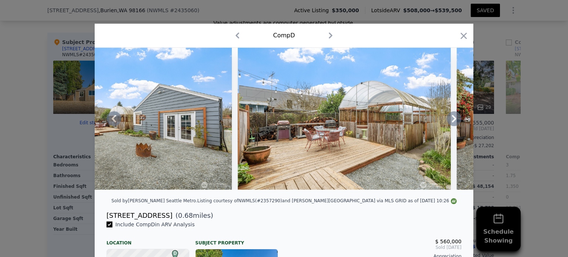
click at [449, 124] on icon at bounding box center [454, 118] width 15 height 15
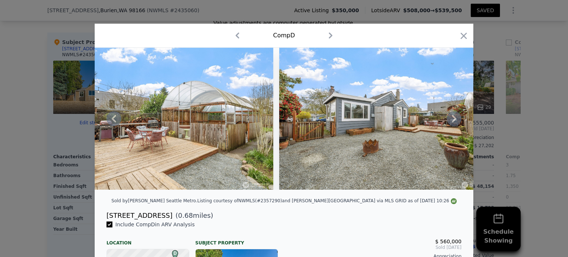
click at [449, 124] on icon at bounding box center [454, 118] width 15 height 15
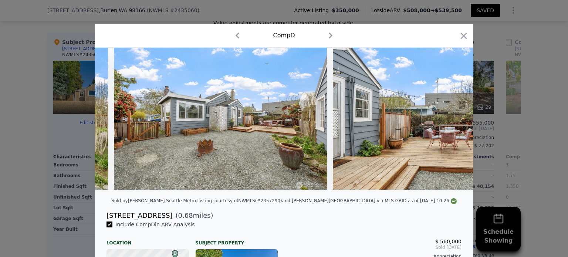
scroll to position [0, 4591]
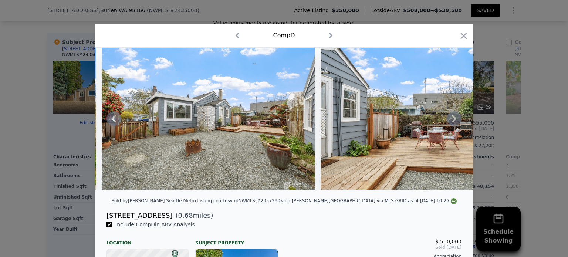
click at [449, 124] on icon at bounding box center [454, 118] width 15 height 15
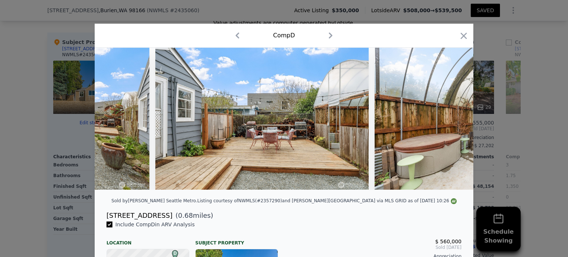
scroll to position [0, 4768]
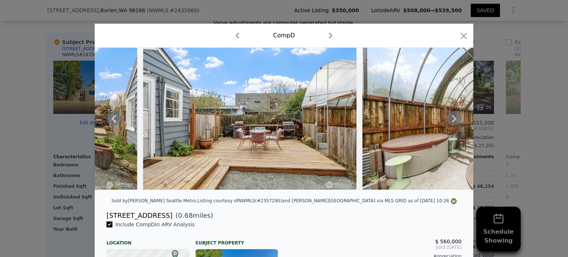
click at [449, 124] on icon at bounding box center [454, 118] width 15 height 15
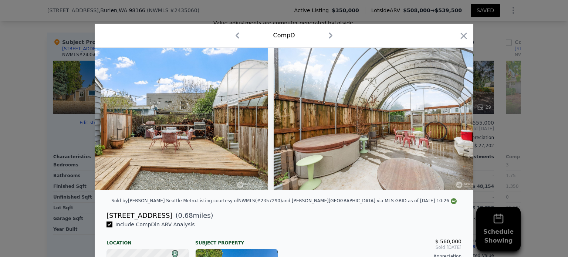
scroll to position [0, 4870]
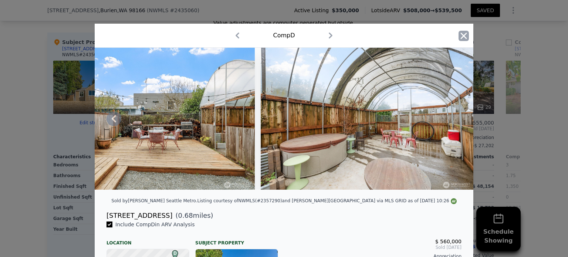
click at [458, 35] on icon "button" at bounding box center [463, 36] width 10 height 10
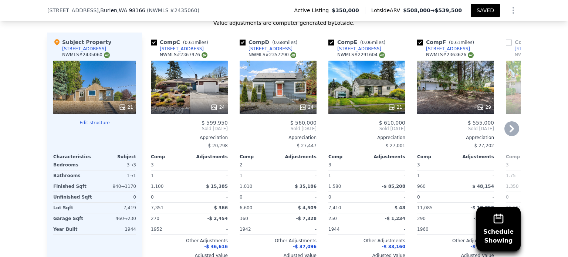
drag, startPoint x: 447, startPoint y: 93, endPoint x: 443, endPoint y: 93, distance: 4.4
click at [443, 93] on div "29" at bounding box center [455, 87] width 77 height 53
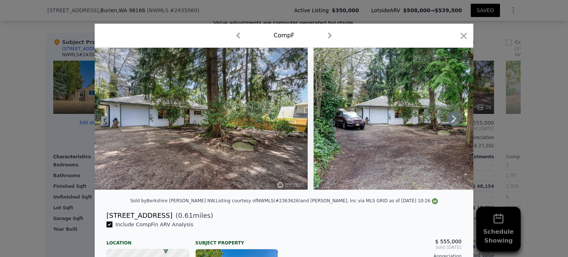
drag, startPoint x: 467, startPoint y: 192, endPoint x: 449, endPoint y: 210, distance: 25.9
drag, startPoint x: 449, startPoint y: 210, endPoint x: 391, endPoint y: 236, distance: 63.5
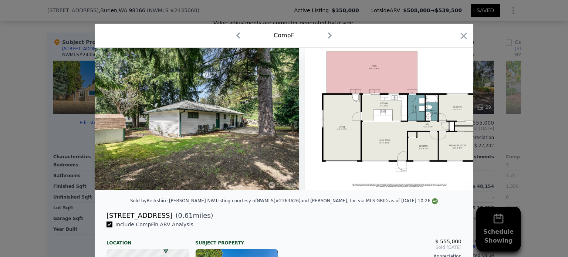
scroll to position [0, 5948]
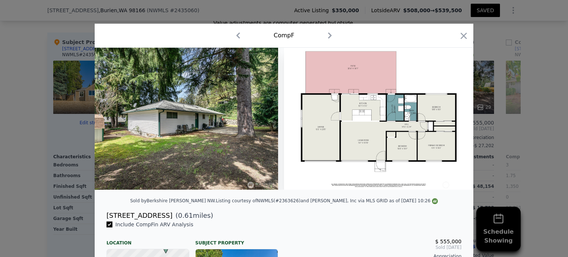
drag, startPoint x: 356, startPoint y: 232, endPoint x: 308, endPoint y: 229, distance: 48.5
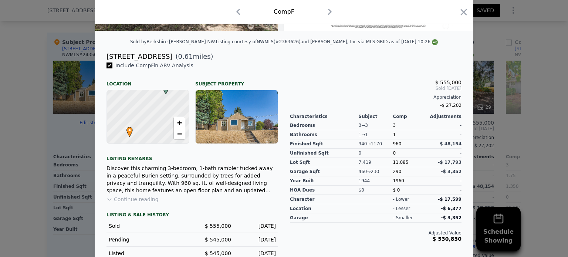
scroll to position [173, 0]
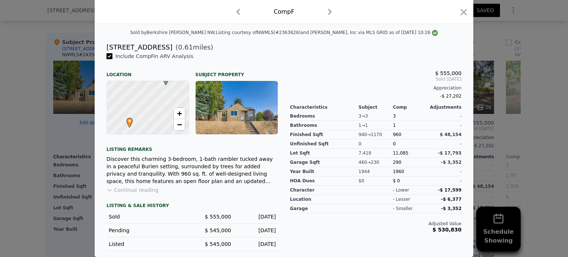
drag, startPoint x: 464, startPoint y: 11, endPoint x: 339, endPoint y: 3, distance: 125.6
click at [339, 3] on div "Comp F" at bounding box center [284, 12] width 379 height 24
click at [458, 10] on icon "button" at bounding box center [463, 12] width 10 height 10
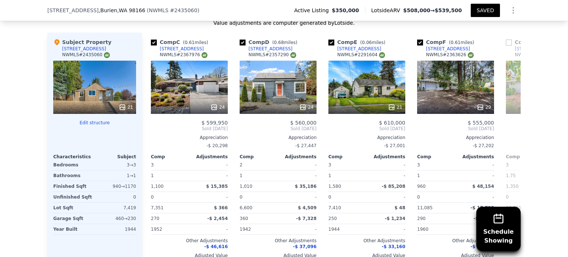
click at [3, 171] on div "Schedule Showing We found 12 sales that match your search Listings provided by …" at bounding box center [284, 71] width 568 height 424
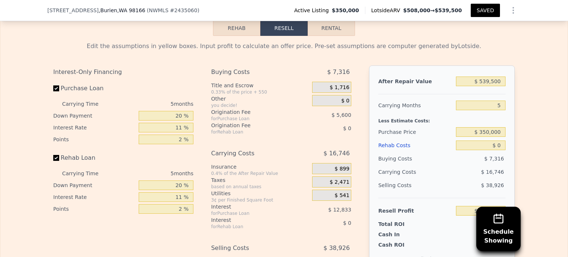
scroll to position [1099, 0]
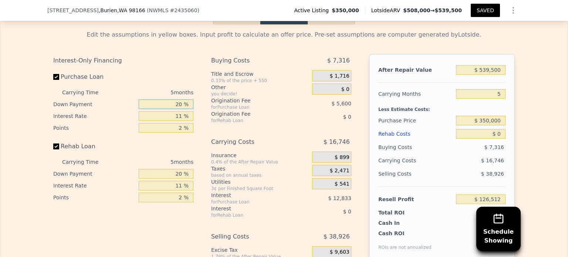
drag, startPoint x: 168, startPoint y: 115, endPoint x: 213, endPoint y: 115, distance: 45.5
click at [213, 115] on div "Interest-Only Financing Purchase Loan Carrying Time 5 months Down Payment 20 % …" at bounding box center [283, 177] width 461 height 246
type input "10 %"
type input "$ 124,207"
type input "10 %"
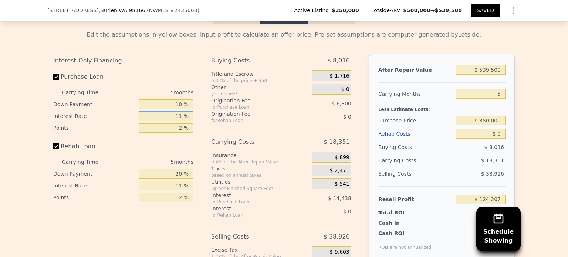
drag, startPoint x: 168, startPoint y: 125, endPoint x: 234, endPoint y: 111, distance: 67.3
click at [234, 111] on div "Interest-Only Financing Purchase Loan Carrying Time 5 months Down Payment 10 % …" at bounding box center [283, 177] width 461 height 246
type input "10 %"
type input "$ 125,522"
type input "10.5 %"
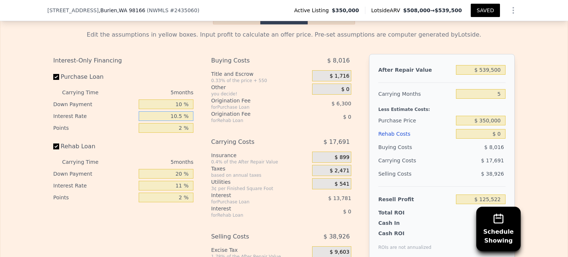
type input "$ 124,867"
type input "10.5 %"
click at [162, 156] on div "Rehab Loan" at bounding box center [123, 148] width 140 height 16
drag, startPoint x: 173, startPoint y: 184, endPoint x: 249, endPoint y: 171, distance: 77.2
click at [249, 171] on div "Interest-Only Financing Purchase Loan Carrying Time 5 months Down Payment 10 % …" at bounding box center [283, 177] width 461 height 246
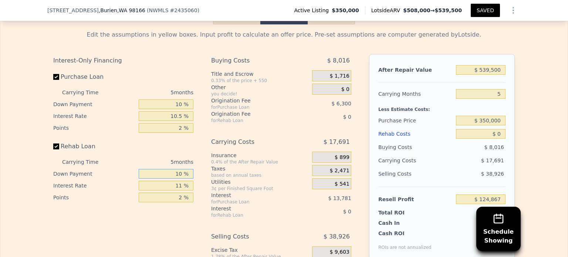
type input "10 %"
drag, startPoint x: 166, startPoint y: 196, endPoint x: 234, endPoint y: 187, distance: 69.0
click at [234, 187] on div "Interest-Only Financing Purchase Loan Carrying Time 5 months Down Payment 10 % …" at bounding box center [283, 177] width 461 height 246
type input "10.5 %"
click at [172, 202] on input "2 %" at bounding box center [166, 198] width 55 height 10
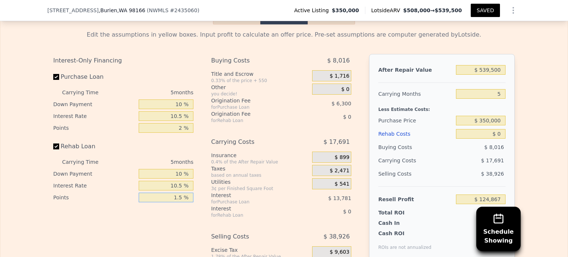
type input "1.5 %"
click at [167, 133] on input "2 %" at bounding box center [166, 128] width 55 height 10
type input "1 %"
type input "$ 128,017"
type input "1.5 %"
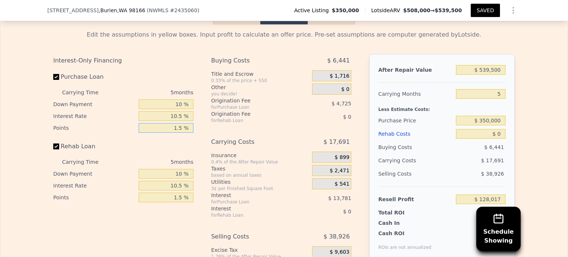
type input "$ 126,442"
type input "1.5 %"
click at [254, 84] on div "0.33% of the price + 550" at bounding box center [260, 81] width 98 height 6
drag, startPoint x: 501, startPoint y: 77, endPoint x: 494, endPoint y: 77, distance: 7.0
click at [494, 75] on input "$ 539,500" at bounding box center [481, 70] width 50 height 10
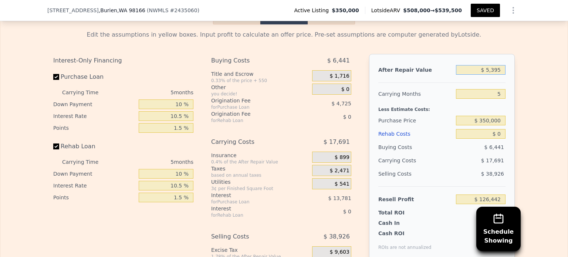
type input "$ 539"
type input "-$ 373,283"
type input "$ 53"
type input "-$ 373,733"
type input "$ 5"
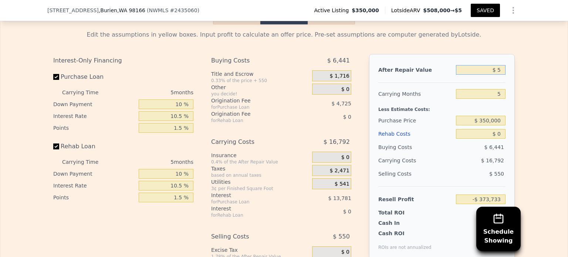
type input "-$ 373,778"
type input "$ 58"
type input "-$ 373,728"
type input "$ 585"
type input "-$ 373,241"
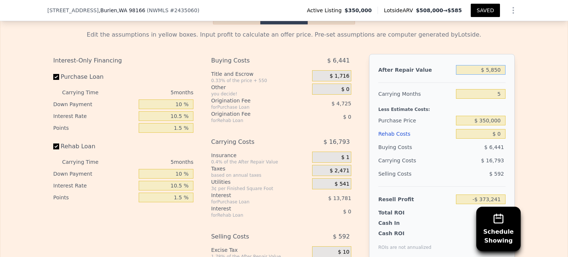
type input "$ 58,500"
type input "-$ 319,543"
type input "$ 585,000"
type input "$ 168,631"
type input "$ 585,000"
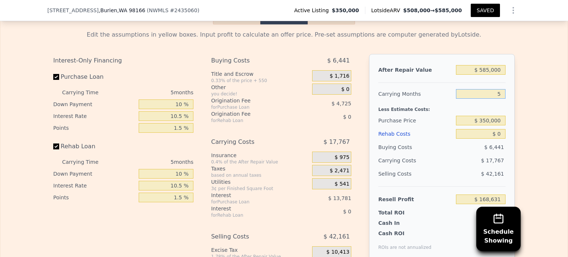
click at [490, 99] on input "5" at bounding box center [481, 94] width 50 height 10
type input "6"
type input "$ 165,078"
type input "6"
click at [420, 101] on div "Carrying Months" at bounding box center [415, 93] width 75 height 13
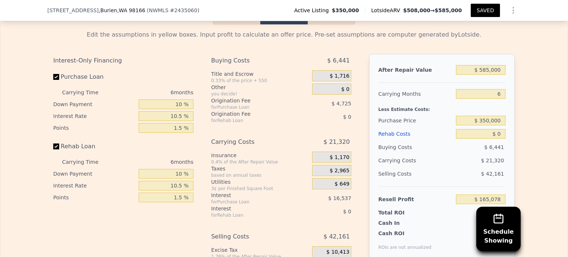
click at [238, 24] on button "Rehab" at bounding box center [236, 17] width 47 height 16
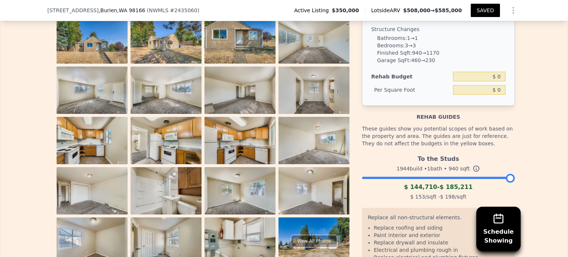
scroll to position [1124, 0]
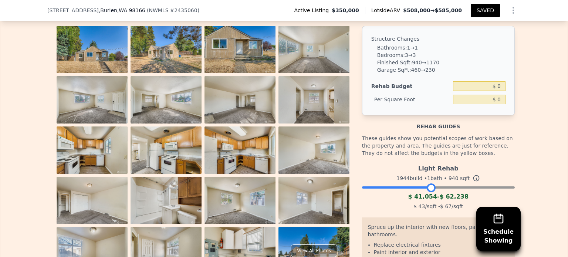
drag, startPoint x: 504, startPoint y: 196, endPoint x: 425, endPoint y: 195, distance: 79.5
click at [427, 192] on div at bounding box center [431, 187] width 9 height 9
drag, startPoint x: 427, startPoint y: 198, endPoint x: 474, endPoint y: 196, distance: 47.0
click at [474, 192] on div at bounding box center [477, 187] width 9 height 9
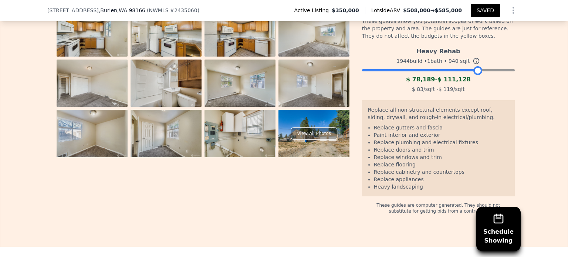
scroll to position [1238, 0]
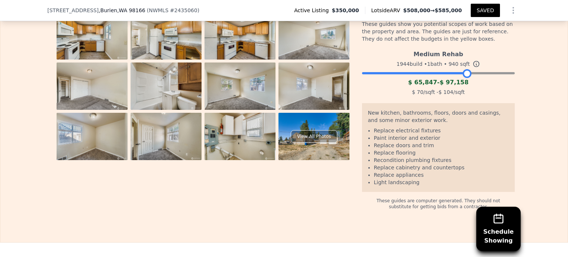
drag, startPoint x: 475, startPoint y: 83, endPoint x: 465, endPoint y: 82, distance: 10.7
click at [465, 78] on div at bounding box center [467, 73] width 9 height 9
drag, startPoint x: 466, startPoint y: 85, endPoint x: 492, endPoint y: 82, distance: 26.0
drag, startPoint x: 461, startPoint y: 84, endPoint x: 456, endPoint y: 83, distance: 5.6
click at [457, 78] on div at bounding box center [461, 73] width 9 height 9
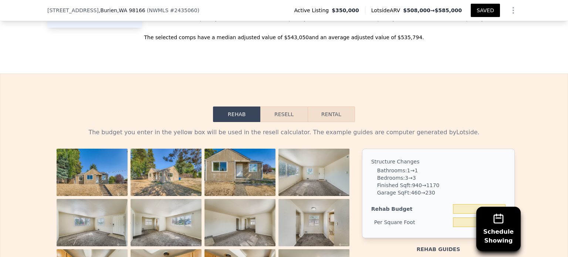
scroll to position [1050, 0]
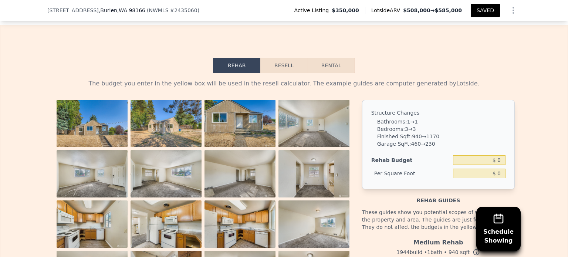
click at [277, 73] on button "Resell" at bounding box center [283, 66] width 47 height 16
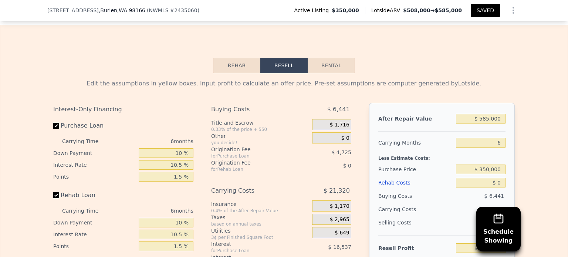
click at [411, 84] on div "Edit the assumptions in yellow boxes. Input profit to calculate an offer price.…" at bounding box center [283, 210] width 473 height 275
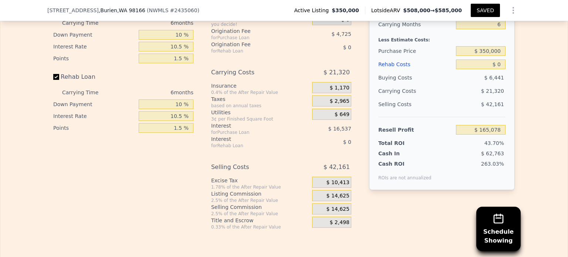
scroll to position [1154, 0]
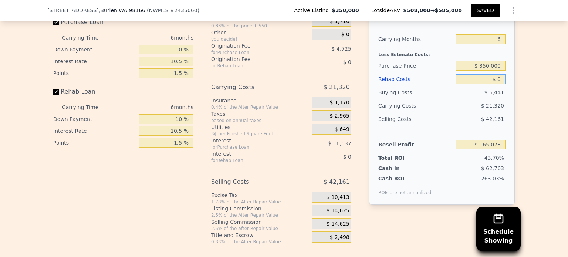
click at [500, 84] on input "$ 0" at bounding box center [481, 79] width 50 height 10
type input "$ 1"
type input "$ 165,077"
type input "$ 1,000"
type input "$ 164,016"
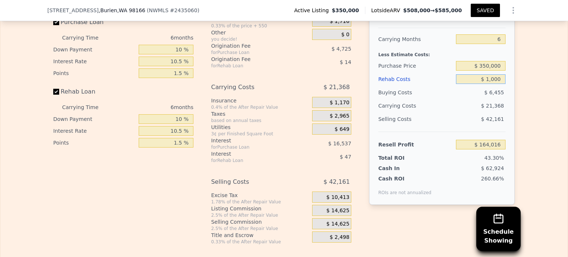
type input "$ 10,000"
type input "$ 154,469"
type input "$ 100,000"
type input "$ 59,006"
type input "$ 100,000"
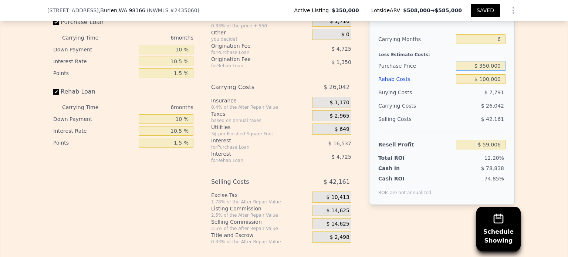
click at [485, 71] on input "$ 350,000" at bounding box center [481, 66] width 50 height 10
type input "$ 370,000"
click at [446, 112] on div "$ 26,042" at bounding box center [466, 105] width 78 height 13
type input "$ 37,722"
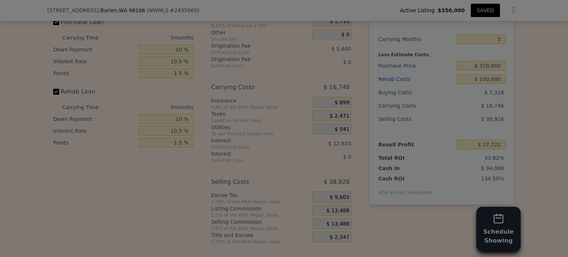
checkbox input "true"
type input "$ 539,500"
type input "5"
type input "$ 0"
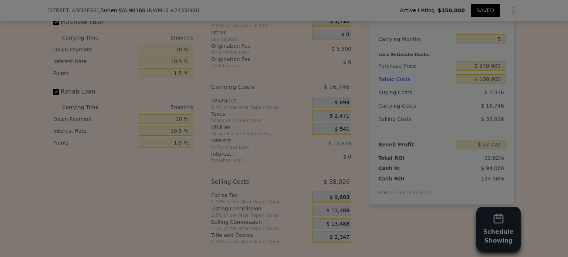
type input "$ 126,512"
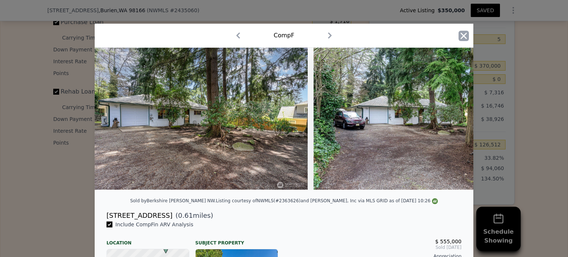
click at [459, 35] on icon "button" at bounding box center [463, 36] width 10 height 10
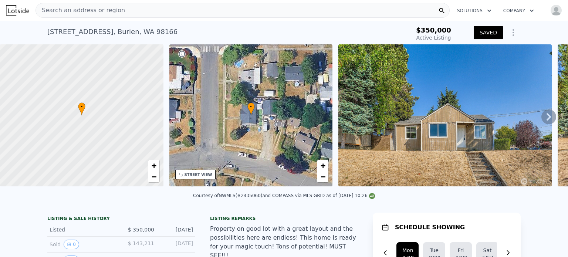
click at [128, 16] on div "Search an address or region" at bounding box center [242, 10] width 414 height 15
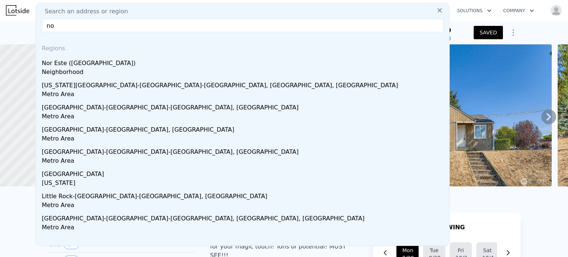
type input "n"
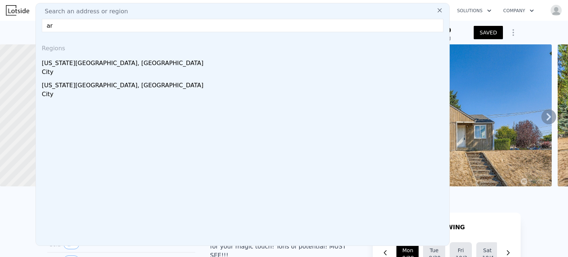
type input "a"
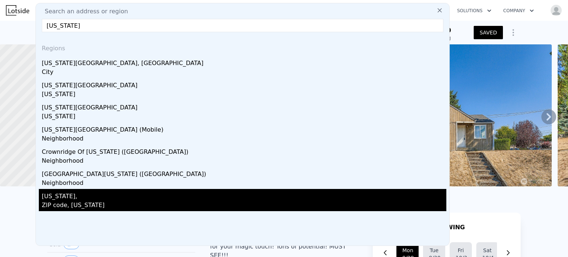
type input "[US_STATE]"
click at [105, 201] on div "ZIP code, Texas" at bounding box center [244, 206] width 405 height 10
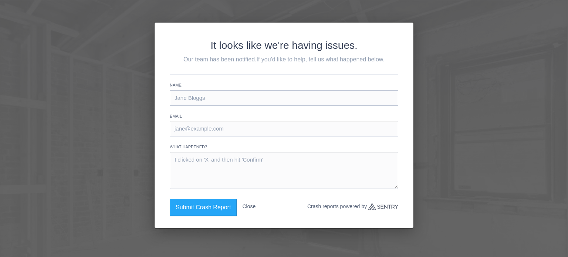
drag, startPoint x: 261, startPoint y: 97, endPoint x: 417, endPoint y: 25, distance: 171.7
click at [417, 25] on div "It looks like we're having issues. Our team has been notified. If you'd like to…" at bounding box center [284, 128] width 568 height 257
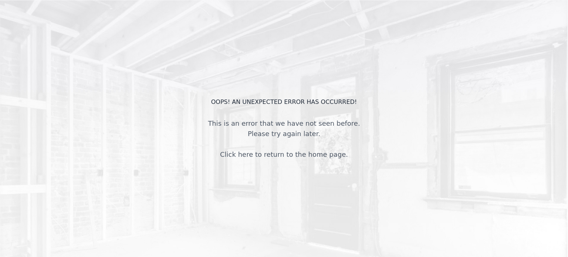
click at [259, 154] on link "Click here to return to the home page." at bounding box center [284, 154] width 128 height 8
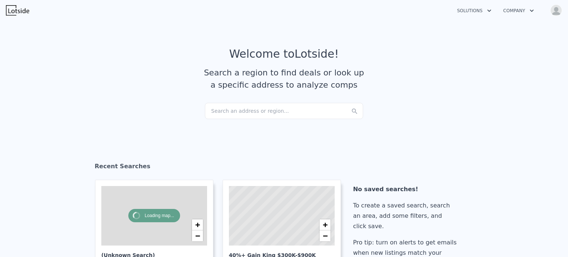
click at [243, 115] on div "Search an address or region..." at bounding box center [284, 111] width 158 height 16
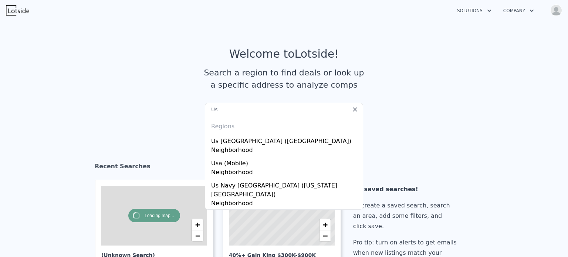
type input "U"
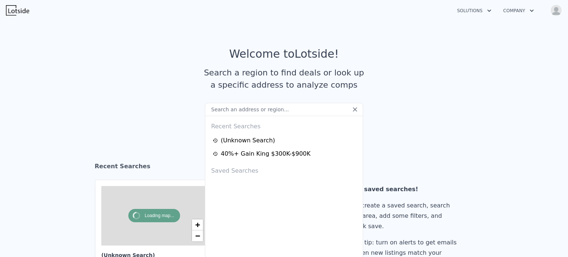
click at [374, 108] on section "Welcome to Lotside ! Search a region to find deals or look up a specific addres…" at bounding box center [284, 75] width 568 height 115
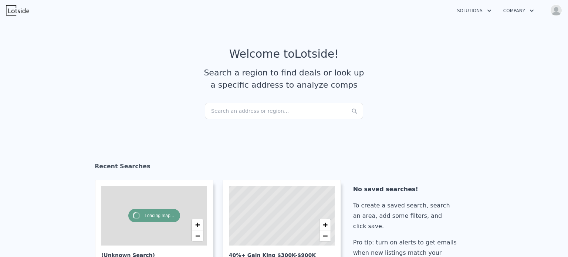
click at [256, 112] on div "Search an address or region..." at bounding box center [284, 111] width 158 height 16
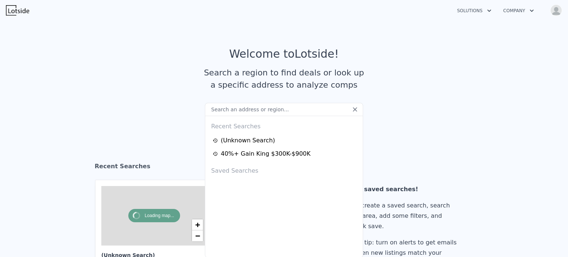
click at [256, 112] on input "text" at bounding box center [284, 109] width 158 height 13
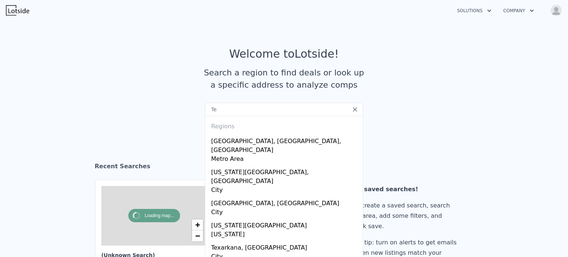
type input "T"
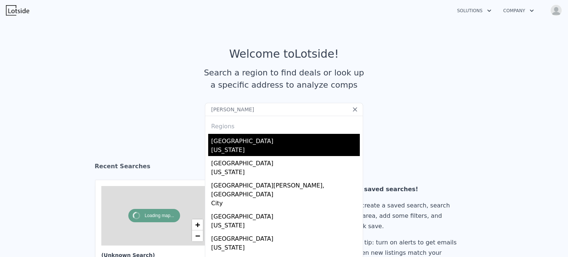
type input "[PERSON_NAME]"
click at [232, 146] on div "[US_STATE]" at bounding box center [285, 151] width 149 height 10
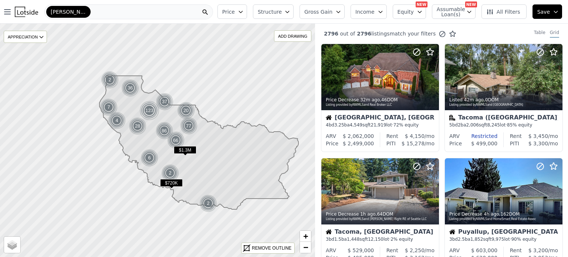
click at [335, 17] on button "Gross Gain" at bounding box center [321, 11] width 45 height 14
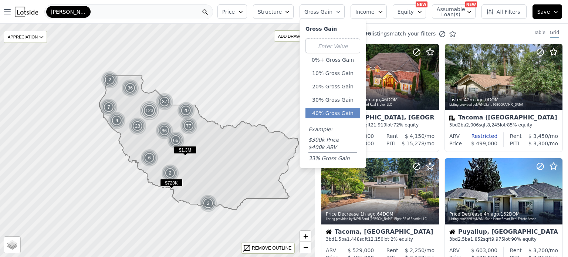
click at [322, 117] on button "40% Gross Gain" at bounding box center [332, 113] width 55 height 10
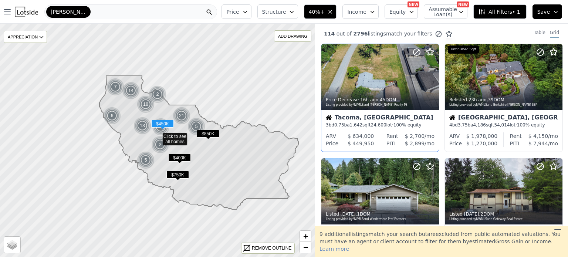
click at [380, 125] on div "3 bd 0.75 ba 1,642 sqft 24,600 lot · 100% equity" at bounding box center [380, 125] width 109 height 6
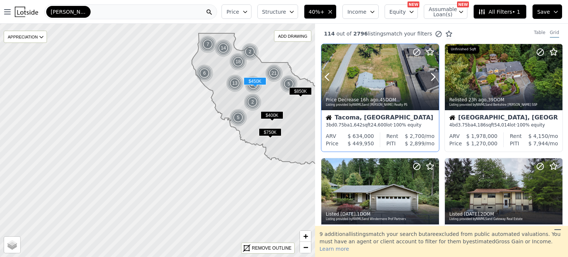
drag, startPoint x: 277, startPoint y: 118, endPoint x: 387, endPoint y: 79, distance: 117.3
click at [387, 79] on div "$850K $400K $750K 5 6 2 5 21 13 27 2 7 18 14 $450K Click to see all homes APPRE…" at bounding box center [284, 152] width 568 height 257
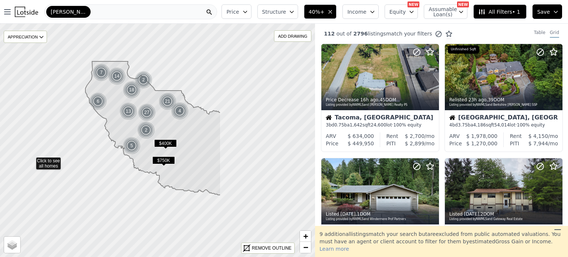
drag, startPoint x: 292, startPoint y: 104, endPoint x: 165, endPoint y: 128, distance: 128.8
click at [165, 128] on icon at bounding box center [152, 127] width 135 height 133
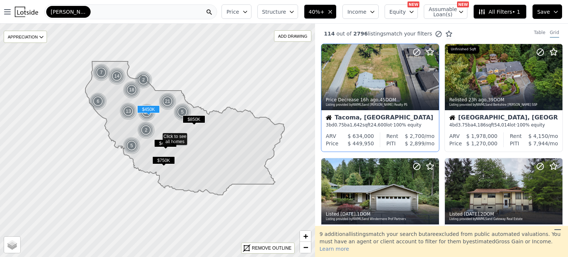
click at [385, 114] on div "Tacoma, [GEOGRAPHIC_DATA] 3 bd 0.75 ba 1,642 sqft 24,600 lot · 100% equity" at bounding box center [380, 121] width 118 height 22
click at [435, 75] on icon at bounding box center [433, 77] width 12 height 12
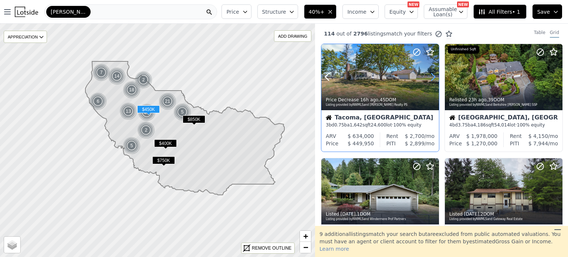
click at [435, 75] on icon at bounding box center [433, 77] width 12 height 12
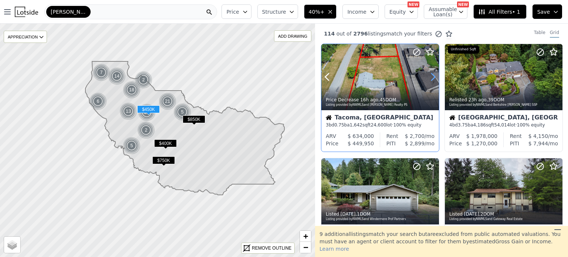
click at [432, 78] on icon at bounding box center [433, 77] width 12 height 12
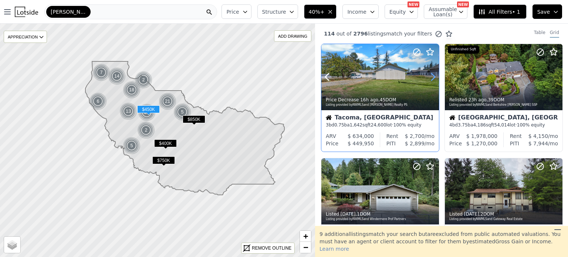
click at [432, 78] on icon at bounding box center [433, 77] width 12 height 12
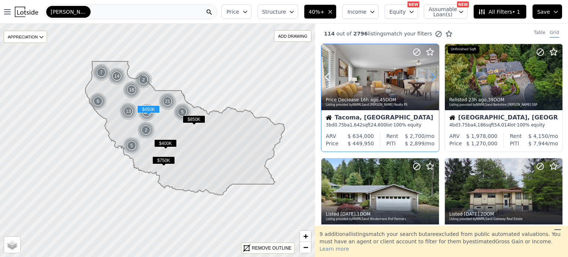
click at [432, 78] on icon at bounding box center [433, 77] width 12 height 12
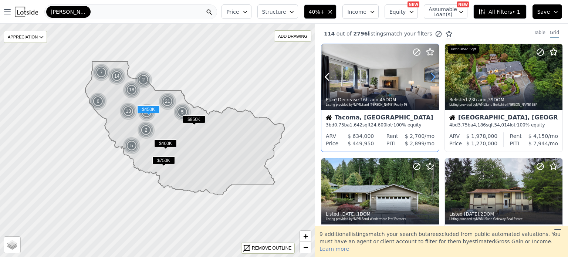
click at [432, 78] on icon at bounding box center [433, 77] width 12 height 12
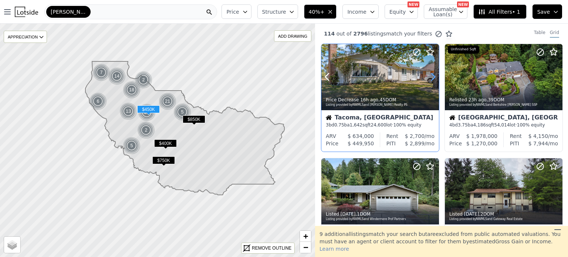
click at [432, 78] on icon at bounding box center [433, 77] width 12 height 12
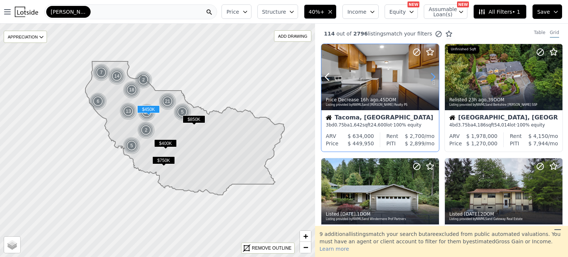
click at [432, 78] on icon at bounding box center [433, 77] width 12 height 12
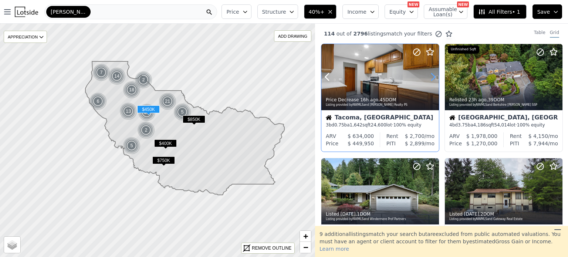
click at [432, 78] on icon at bounding box center [433, 77] width 12 height 12
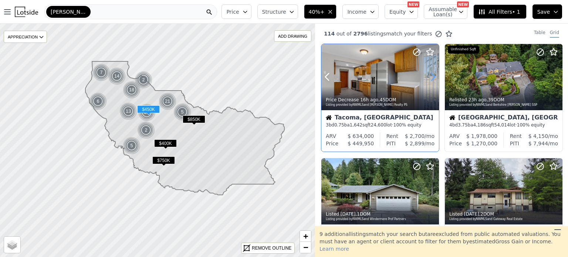
click at [432, 78] on icon at bounding box center [433, 77] width 12 height 12
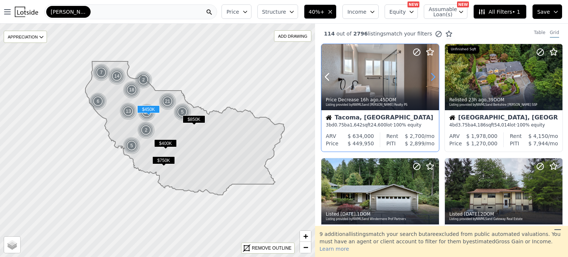
click at [432, 78] on icon at bounding box center [433, 77] width 12 height 12
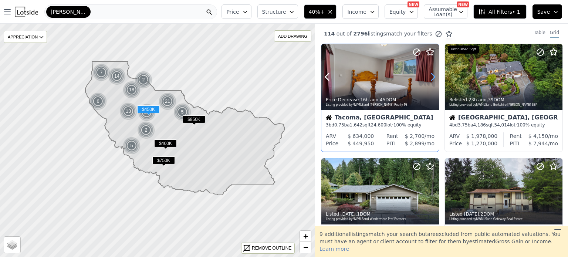
click at [432, 78] on icon at bounding box center [433, 77] width 12 height 12
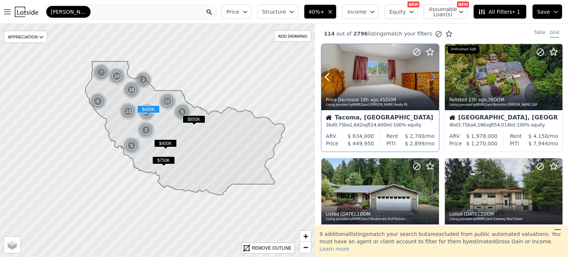
click at [432, 78] on icon at bounding box center [433, 77] width 12 height 12
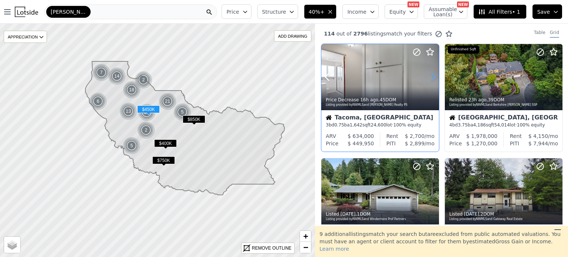
click at [432, 78] on icon at bounding box center [433, 77] width 12 height 12
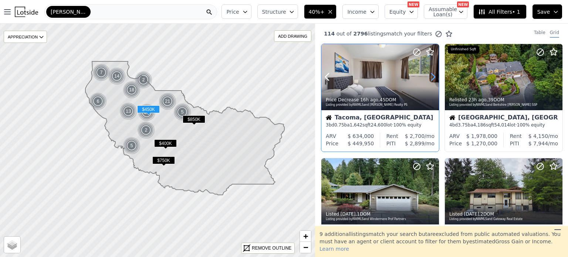
click at [432, 78] on icon at bounding box center [433, 77] width 12 height 12
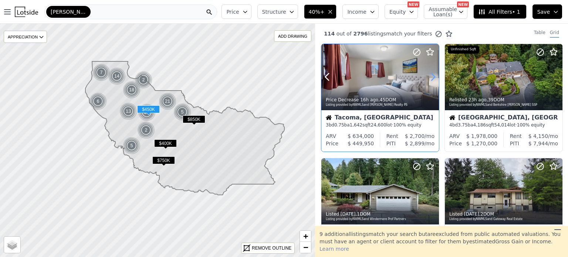
click at [432, 78] on icon at bounding box center [433, 77] width 12 height 12
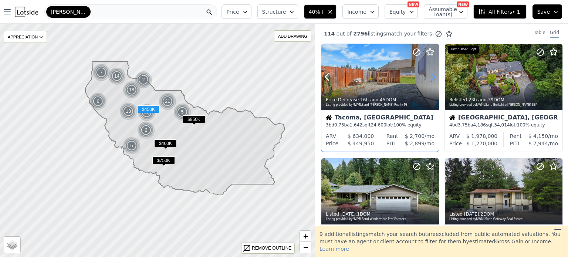
click at [432, 78] on icon at bounding box center [433, 77] width 12 height 12
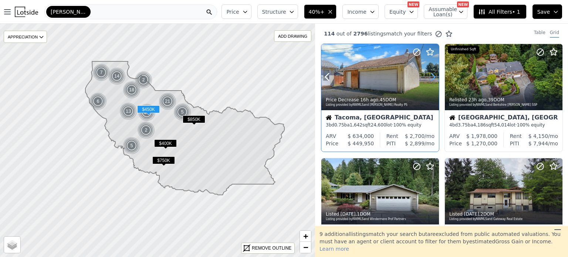
click at [432, 78] on icon at bounding box center [433, 77] width 12 height 12
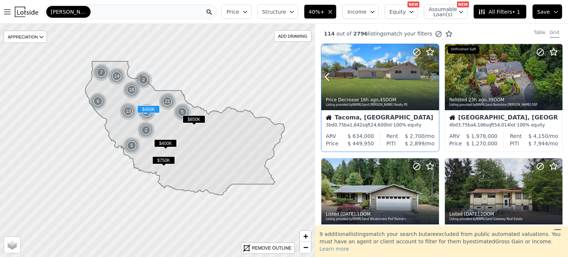
click at [432, 78] on icon at bounding box center [433, 77] width 12 height 12
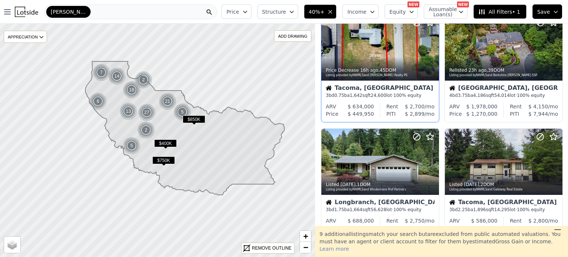
scroll to position [89, 0]
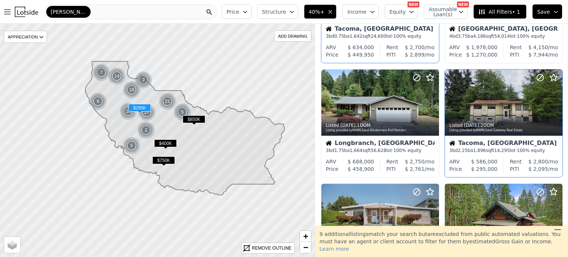
click at [504, 140] on div "Tacoma, WA" at bounding box center [503, 143] width 109 height 7
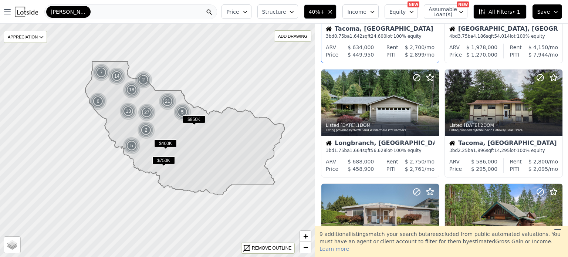
drag, startPoint x: 565, startPoint y: 230, endPoint x: 562, endPoint y: 251, distance: 21.7
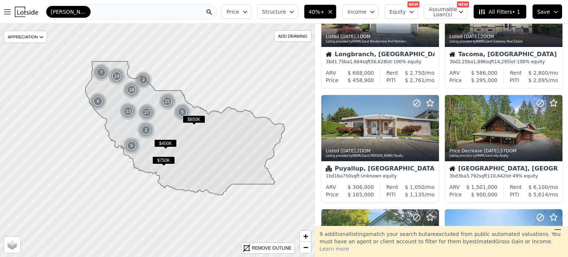
scroll to position [192, 0]
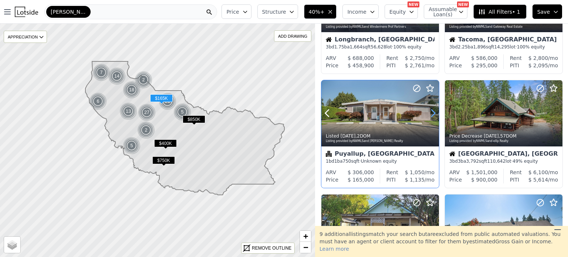
click at [433, 112] on icon at bounding box center [432, 113] width 3 height 7
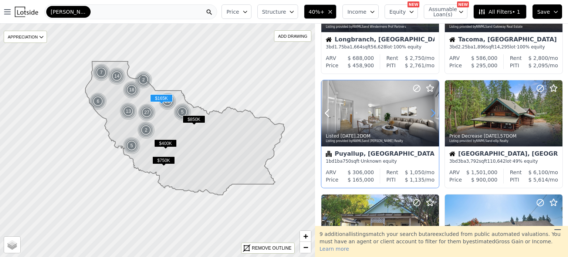
click at [433, 112] on icon at bounding box center [432, 113] width 3 height 7
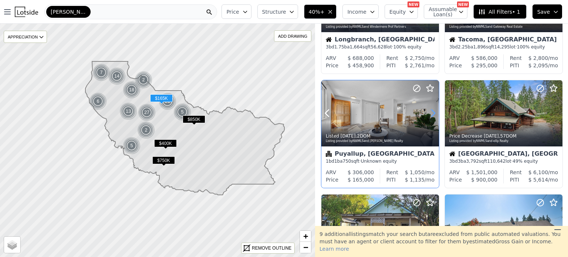
click at [433, 112] on icon at bounding box center [432, 113] width 3 height 7
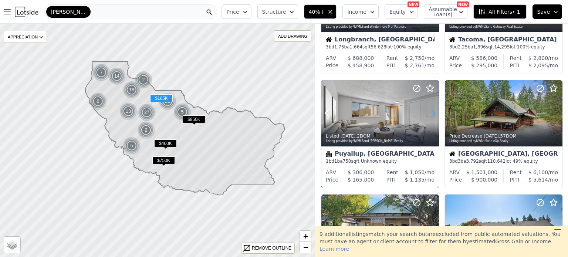
click at [433, 112] on icon at bounding box center [432, 113] width 3 height 7
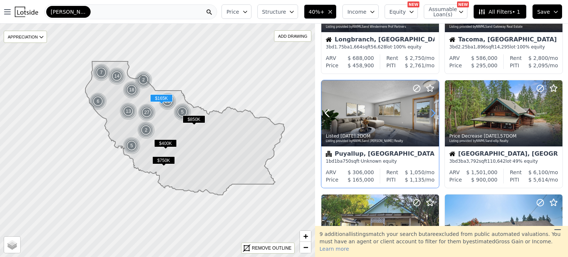
click at [433, 112] on icon at bounding box center [432, 113] width 3 height 7
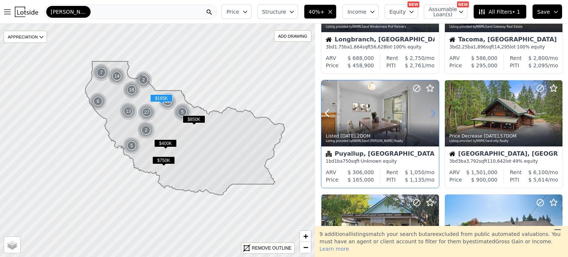
click at [433, 112] on icon at bounding box center [432, 113] width 3 height 7
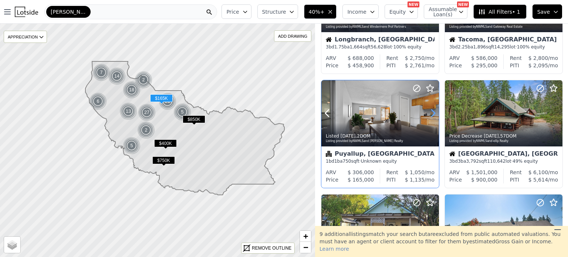
click at [433, 112] on icon at bounding box center [432, 113] width 3 height 7
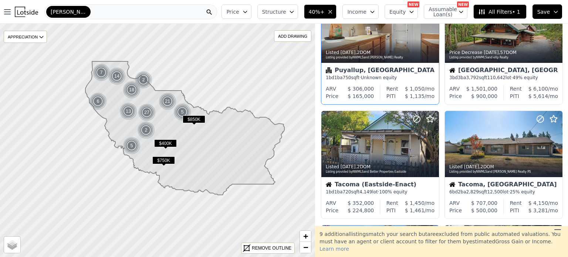
scroll to position [281, 0]
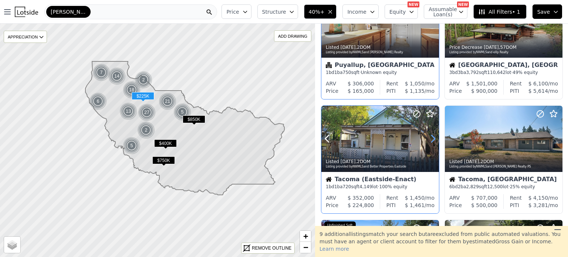
click at [430, 137] on icon at bounding box center [433, 139] width 12 height 12
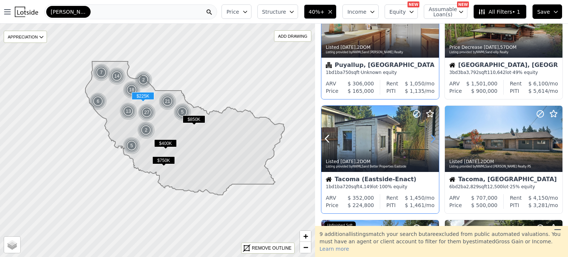
click at [430, 137] on icon at bounding box center [433, 139] width 12 height 12
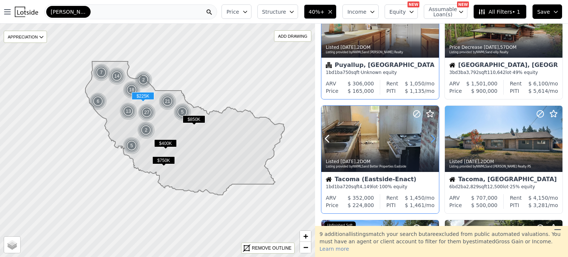
click at [430, 137] on icon at bounding box center [433, 139] width 12 height 12
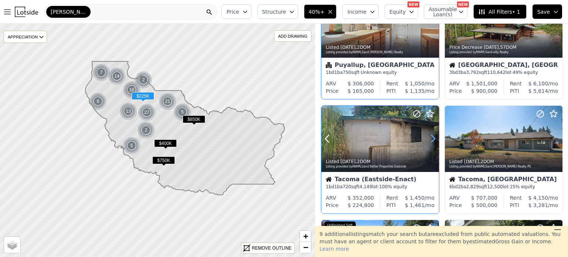
click at [430, 137] on icon at bounding box center [433, 139] width 12 height 12
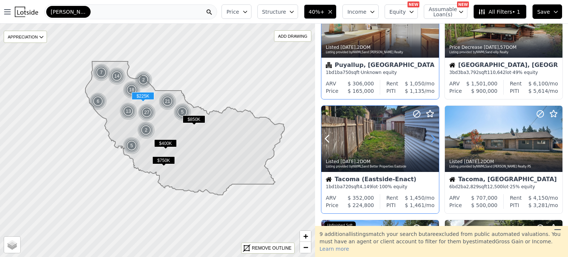
click at [431, 138] on icon at bounding box center [433, 139] width 12 height 12
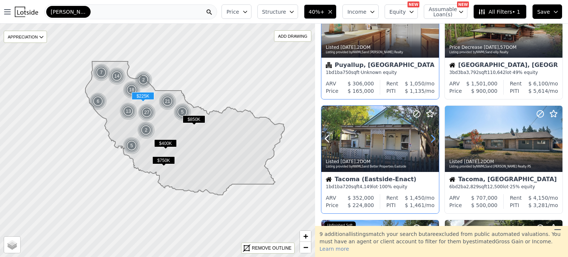
click at [431, 138] on icon at bounding box center [433, 139] width 12 height 12
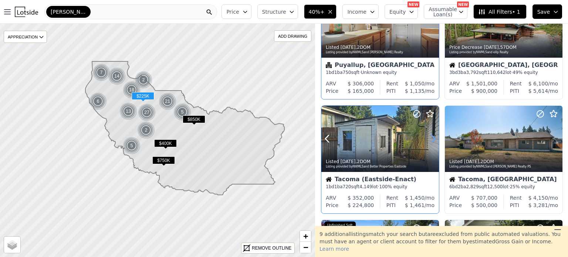
click at [431, 138] on icon at bounding box center [433, 139] width 12 height 12
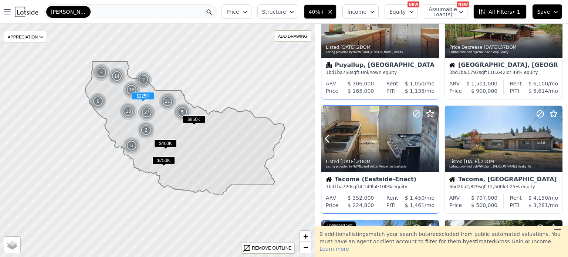
click at [431, 138] on icon at bounding box center [433, 139] width 12 height 12
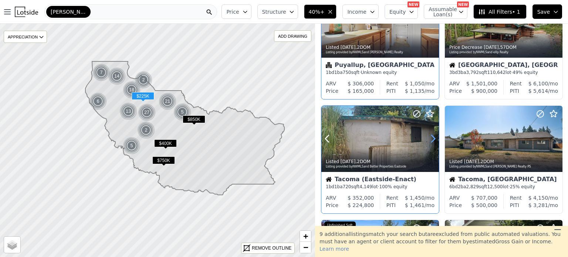
click at [431, 138] on icon at bounding box center [433, 139] width 12 height 12
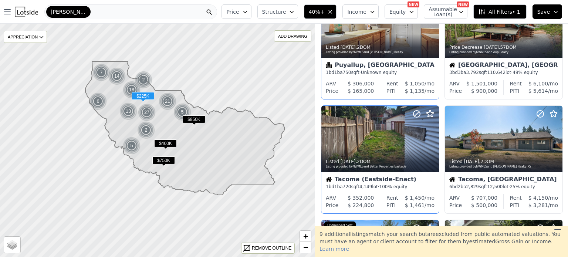
click at [384, 189] on div "1 bd 1 ba 720 sqft 4,149 lot · 100% equity" at bounding box center [380, 187] width 109 height 6
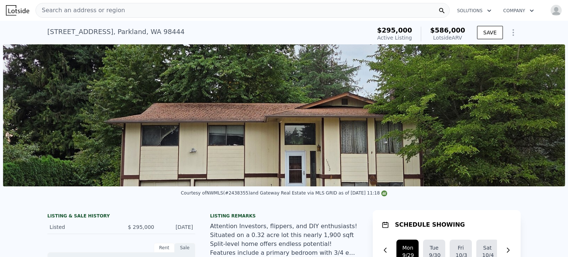
scroll to position [3, 0]
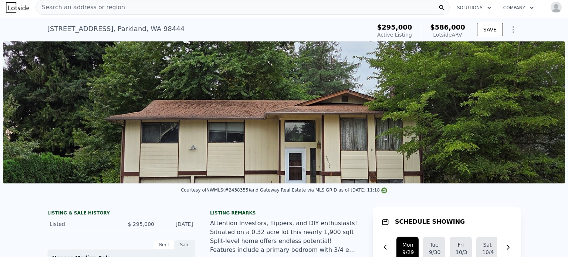
click at [306, 127] on img at bounding box center [284, 112] width 562 height 142
click at [291, 239] on div "Attention Investors, flippers, and DIY enthusiasts! Situated on a 0.32 acre lot…" at bounding box center [284, 236] width 148 height 35
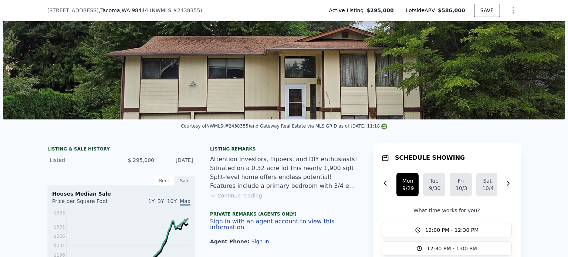
scroll to position [74, 0]
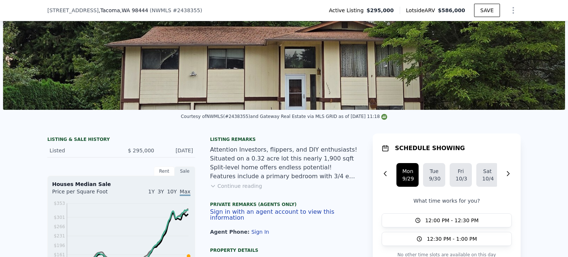
click at [241, 189] on button "Continue reading" at bounding box center [236, 185] width 52 height 7
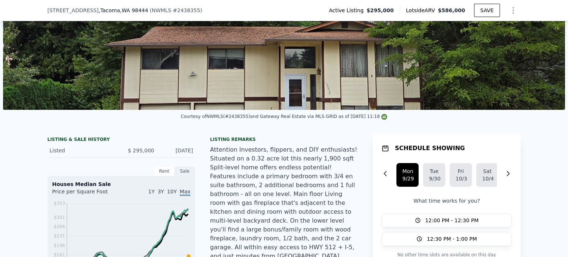
drag, startPoint x: 273, startPoint y: 187, endPoint x: 237, endPoint y: 230, distance: 56.7
drag, startPoint x: 237, startPoint y: 230, endPoint x: 229, endPoint y: 215, distance: 16.9
click at [229, 215] on div "Attention Investors, flippers, and DIY enthusiasts! Situated on a 0.32 acre lot…" at bounding box center [284, 211] width 148 height 133
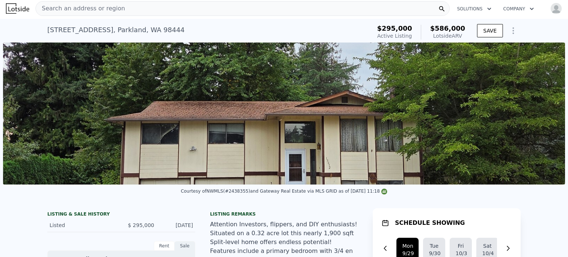
scroll to position [0, 0]
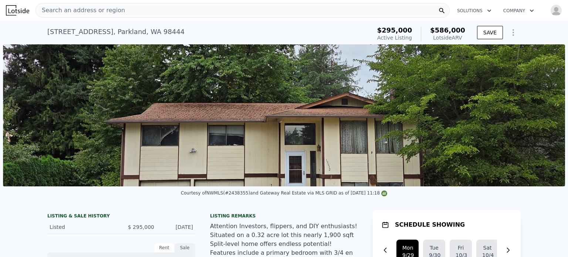
drag, startPoint x: 104, startPoint y: 0, endPoint x: 246, endPoint y: 25, distance: 144.1
drag, startPoint x: 246, startPoint y: 25, endPoint x: 198, endPoint y: 20, distance: 48.3
click at [198, 20] on nav "Search an address or region Solutions Company Open main menu Open user menu" at bounding box center [284, 10] width 568 height 21
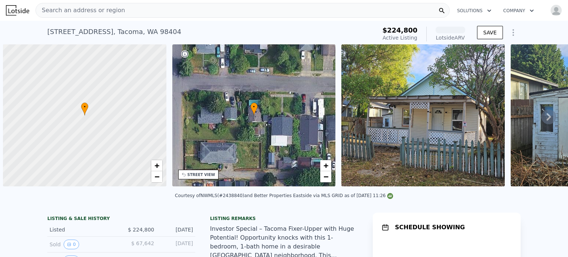
scroll to position [0, 3]
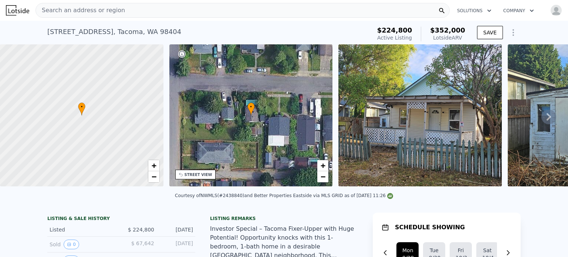
drag, startPoint x: 265, startPoint y: 219, endPoint x: 260, endPoint y: 226, distance: 8.3
click at [260, 221] on div "Listing remarks" at bounding box center [284, 219] width 148 height 6
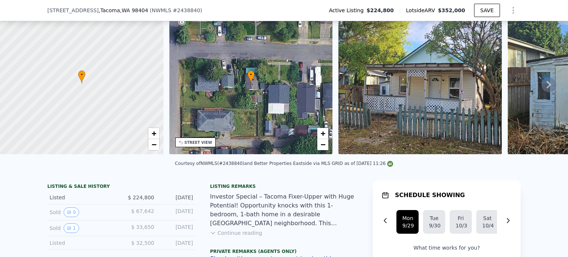
scroll to position [41, 0]
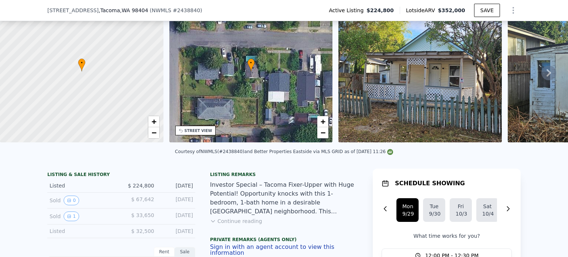
drag, startPoint x: 235, startPoint y: 227, endPoint x: 230, endPoint y: 227, distance: 5.5
click at [230, 225] on button "Continue reading" at bounding box center [236, 220] width 52 height 7
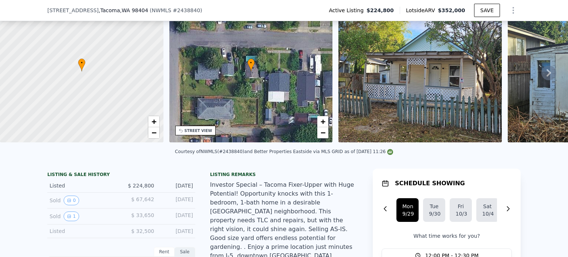
drag, startPoint x: 251, startPoint y: 223, endPoint x: 251, endPoint y: 232, distance: 8.9
click at [251, 232] on div "Investor Special – Tacoma Fixer-Upper with Huge Potential! Opportunity knocks w…" at bounding box center [284, 229] width 148 height 98
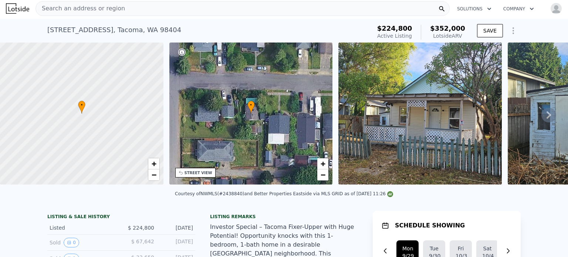
scroll to position [0, 0]
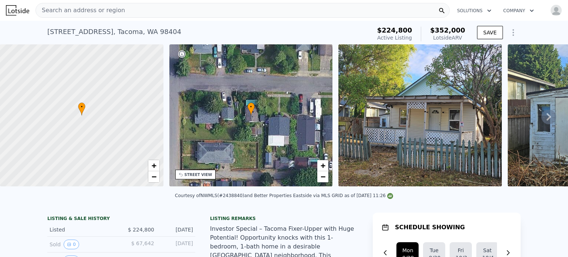
click at [546, 120] on icon at bounding box center [548, 116] width 4 height 7
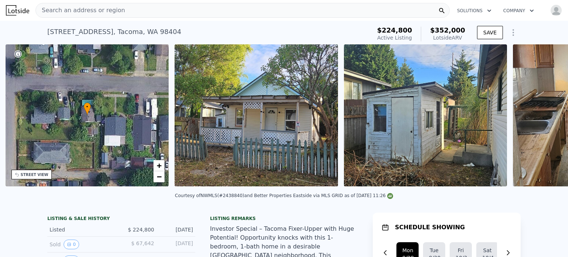
scroll to position [0, 172]
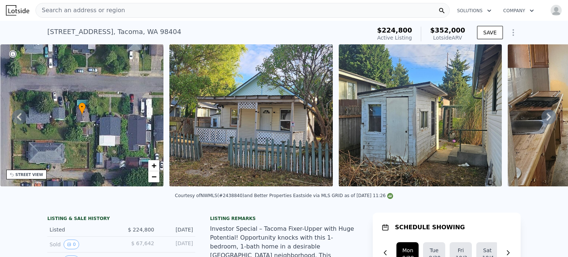
click at [546, 120] on icon at bounding box center [548, 116] width 4 height 7
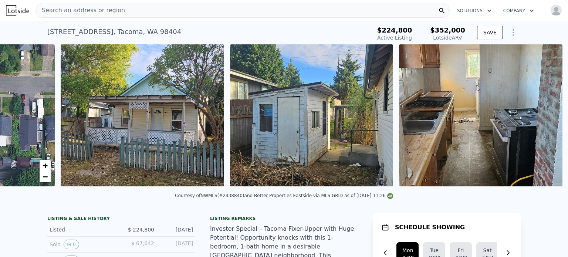
scroll to position [0, 338]
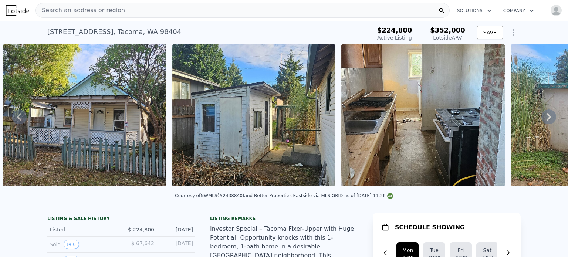
click at [546, 120] on icon at bounding box center [548, 116] width 4 height 7
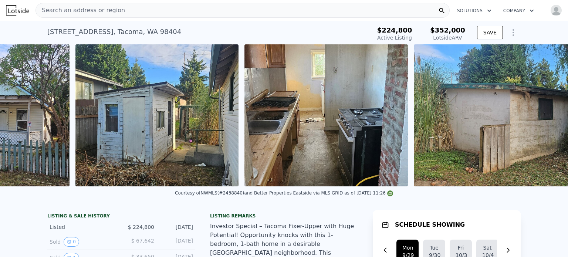
scroll to position [0, 507]
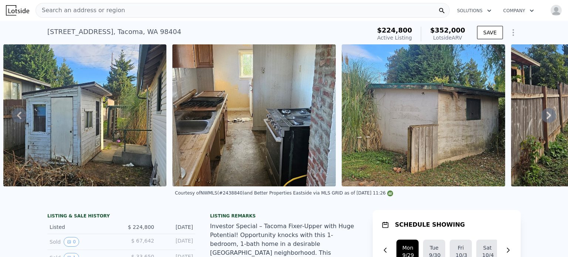
click at [544, 120] on icon at bounding box center [548, 115] width 15 height 15
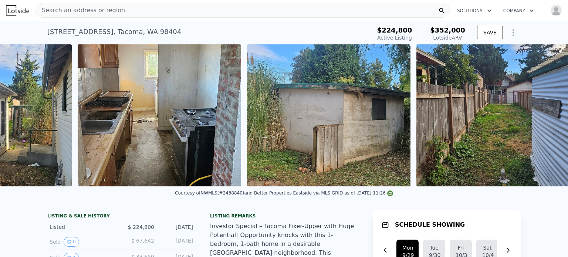
scroll to position [0, 622]
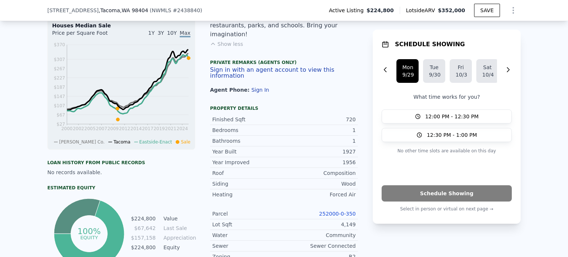
scroll to position [278, 0]
